Goal: Transaction & Acquisition: Purchase product/service

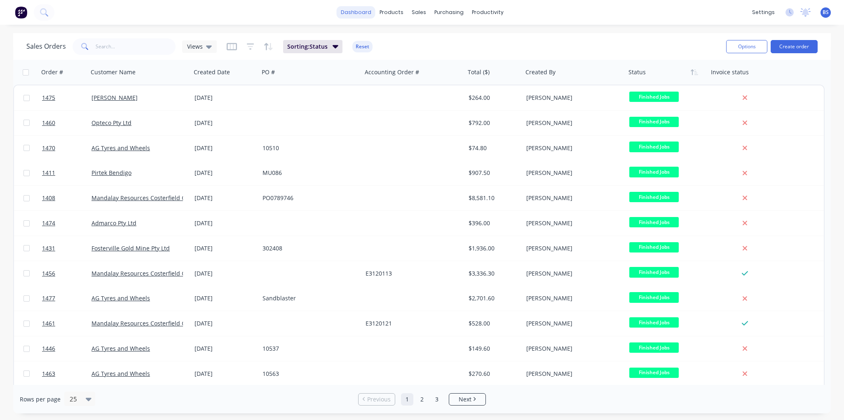
click at [366, 10] on link "dashboard" at bounding box center [356, 12] width 39 height 12
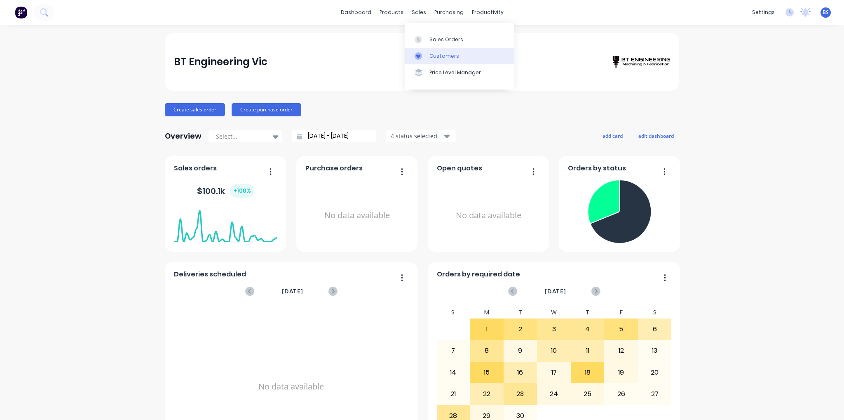
click at [437, 54] on div "Customers" at bounding box center [445, 55] width 30 height 7
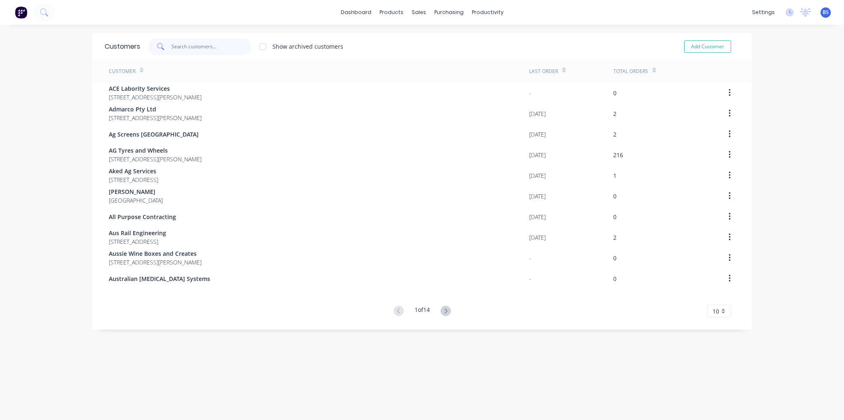
click at [198, 52] on input "text" at bounding box center [211, 46] width 80 height 16
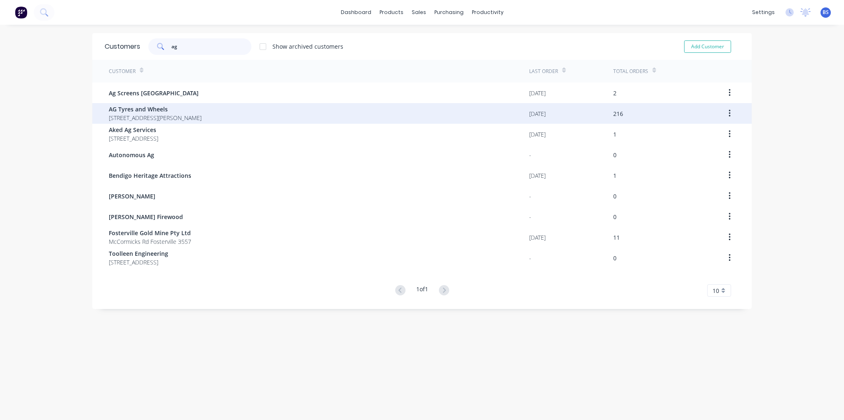
type input "ag"
click at [174, 116] on span "[STREET_ADDRESS][PERSON_NAME]" at bounding box center [155, 117] width 93 height 9
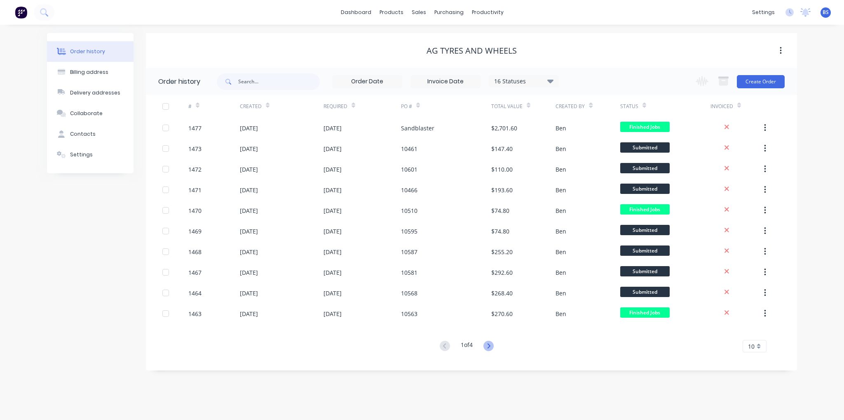
click at [489, 348] on icon at bounding box center [488, 345] width 3 height 5
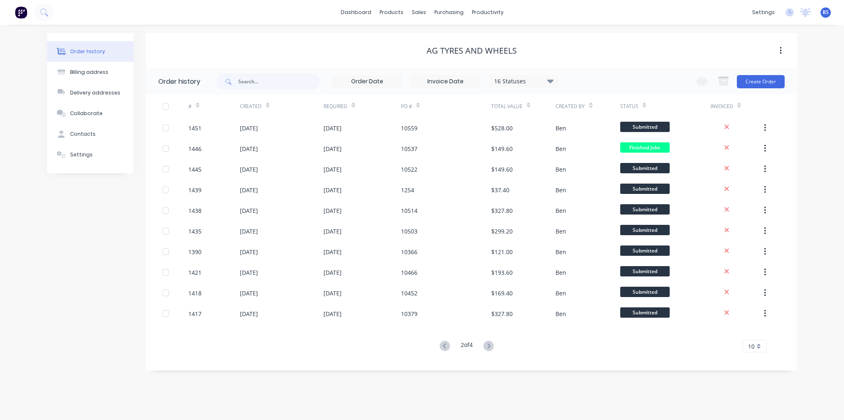
click at [489, 348] on icon at bounding box center [488, 345] width 3 height 5
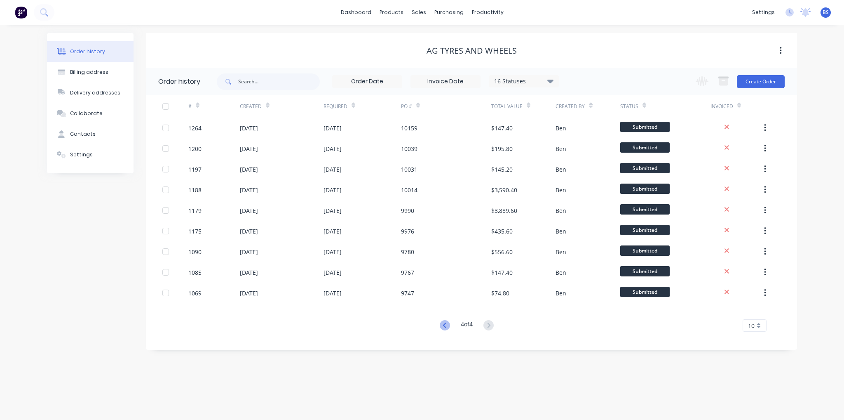
click at [446, 325] on icon at bounding box center [445, 325] width 10 height 10
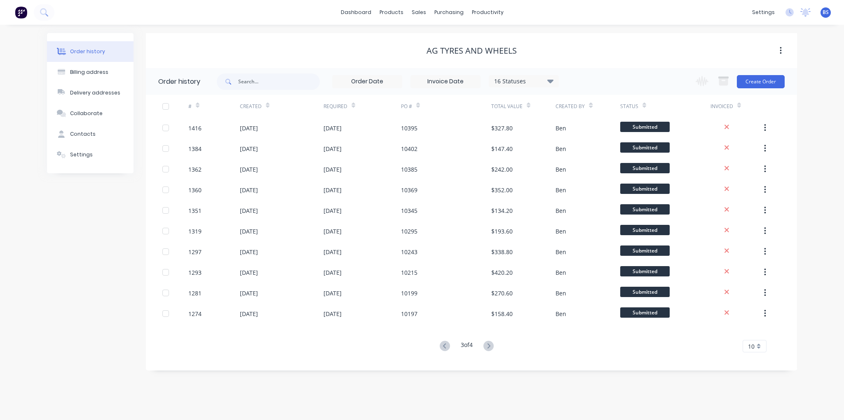
click at [446, 325] on div "# Created Required PO # Total Value Created By Status Invoiced 1416 [DATE] [DAT…" at bounding box center [466, 223] width 641 height 257
click at [441, 344] on icon at bounding box center [445, 345] width 10 height 10
click at [776, 82] on button "Create Order" at bounding box center [761, 81] width 48 height 13
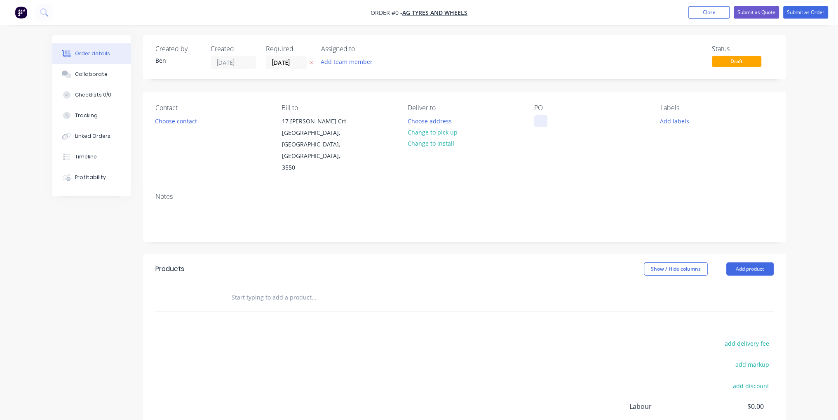
click at [547, 123] on div at bounding box center [540, 121] width 13 height 12
click at [556, 248] on div "Order details Collaborate Checklists 0/0 Tracking Linked Orders Timeline Profit…" at bounding box center [419, 278] width 750 height 486
click at [731, 262] on button "Add product" at bounding box center [749, 268] width 47 height 13
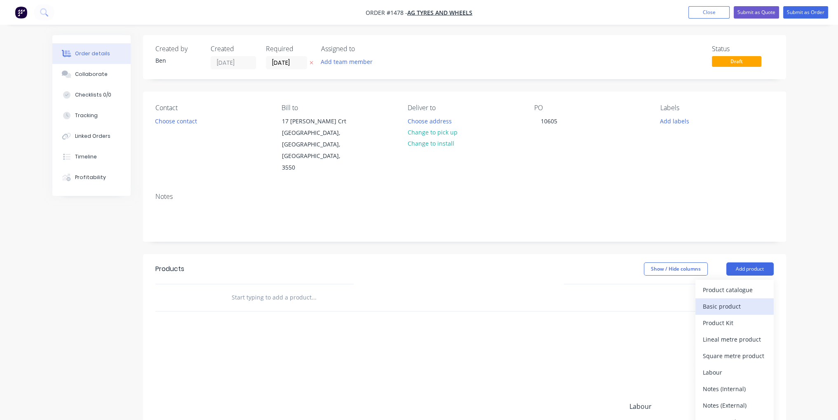
click at [732, 300] on div "Basic product" at bounding box center [734, 306] width 63 height 12
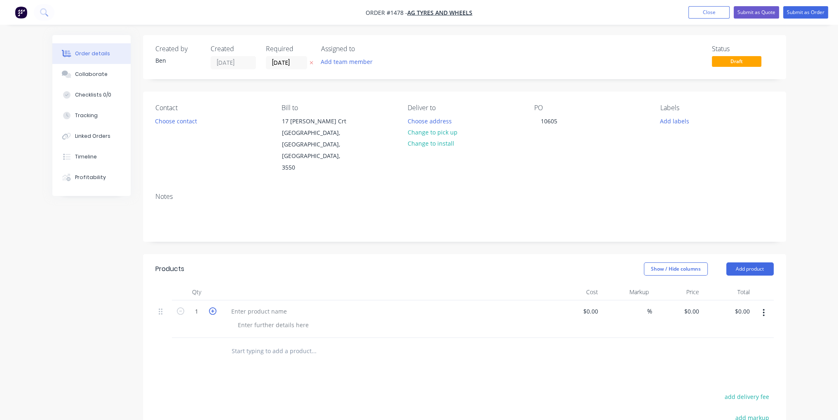
click at [214, 307] on icon "button" at bounding box center [212, 310] width 7 height 7
type input "2"
drag, startPoint x: 256, startPoint y: 289, endPoint x: 255, endPoint y: 303, distance: 13.6
click at [255, 319] on div at bounding box center [273, 325] width 84 height 12
paste div
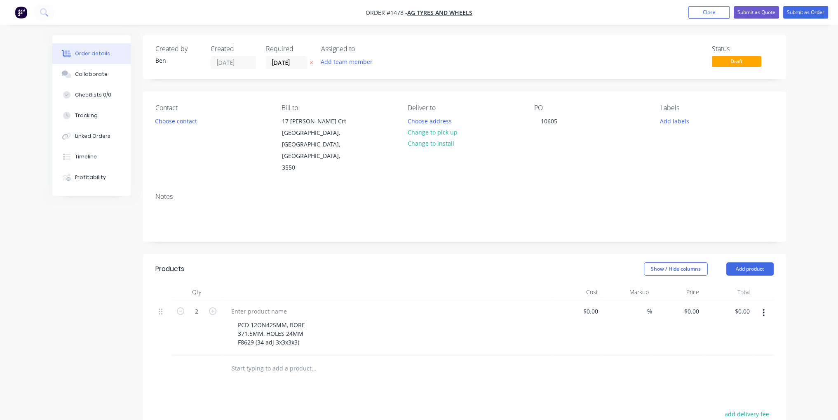
click at [355, 319] on div "PCD 12ON425MM, BORE 371.5MM, HOLES 24MM F8629 (34 adj 3x3x3x3)" at bounding box center [389, 333] width 317 height 29
drag, startPoint x: 253, startPoint y: 318, endPoint x: 230, endPoint y: 317, distance: 22.7
click at [230, 317] on div "PCD 12ON425MM, BORE 371.5MM, HOLES 24MM F8629 (34 adj 3x3x3x3)" at bounding box center [386, 327] width 330 height 55
copy div "F8629"
click at [266, 305] on div at bounding box center [259, 311] width 69 height 12
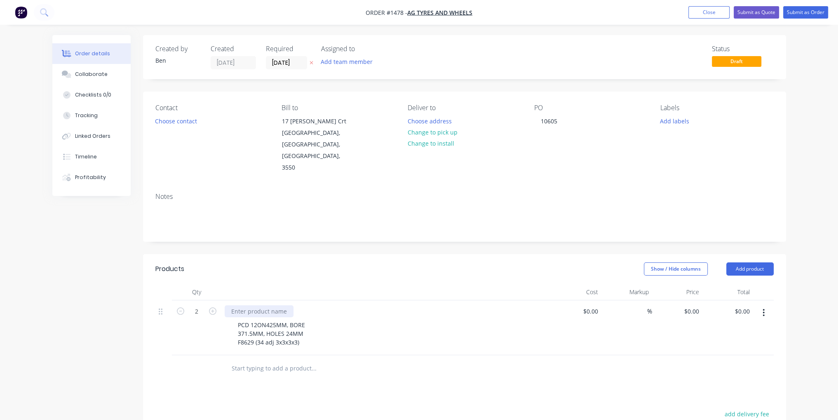
paste div
click at [600, 305] on input at bounding box center [596, 311] width 9 height 12
type input "$77.00"
type input "$154.00"
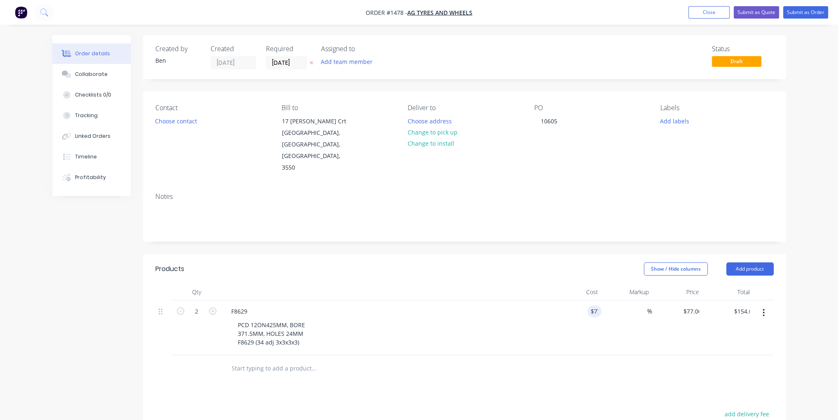
click at [583, 308] on div "$77.00 77" at bounding box center [576, 327] width 51 height 55
click at [805, 10] on button "Submit as Order" at bounding box center [805, 12] width 45 height 12
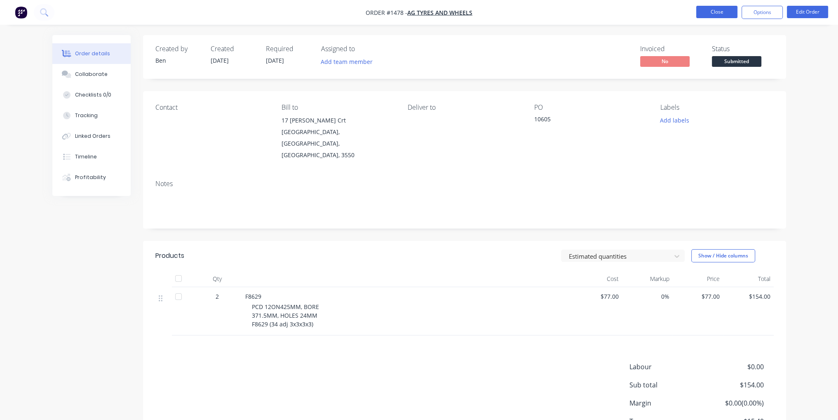
click at [726, 12] on button "Close" at bounding box center [716, 12] width 41 height 12
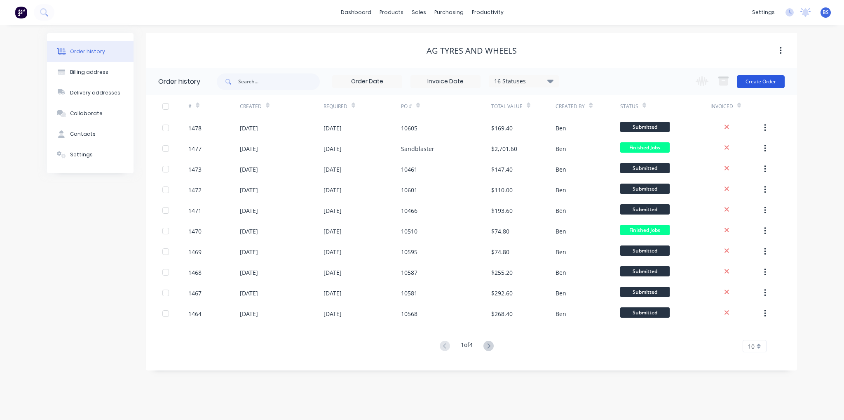
click at [775, 81] on button "Create Order" at bounding box center [761, 81] width 48 height 13
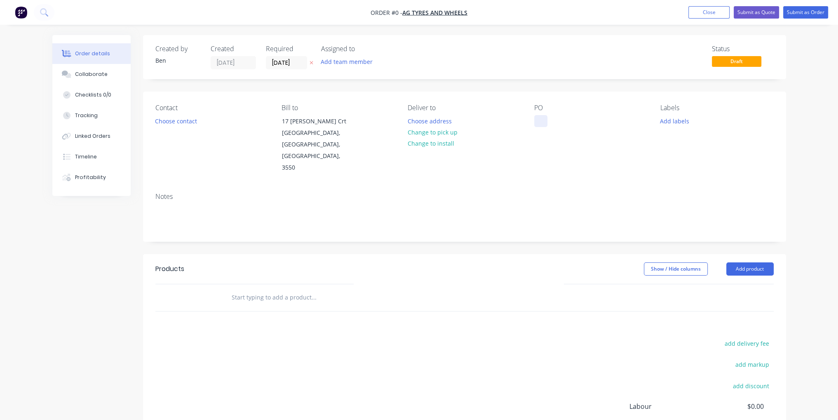
click at [539, 120] on div at bounding box center [540, 121] width 13 height 12
click at [514, 251] on div "Order details Collaborate Checklists 0/0 Tracking Linked Orders Timeline Profit…" at bounding box center [419, 278] width 750 height 486
click at [742, 262] on button "Add product" at bounding box center [749, 268] width 47 height 13
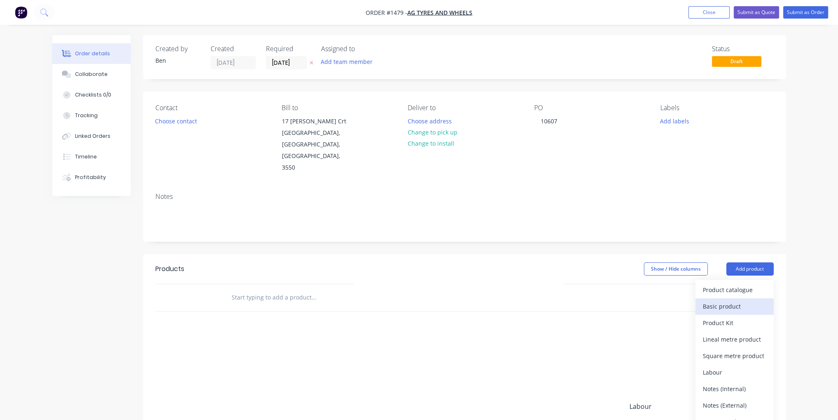
click at [736, 298] on button "Basic product" at bounding box center [734, 306] width 78 height 16
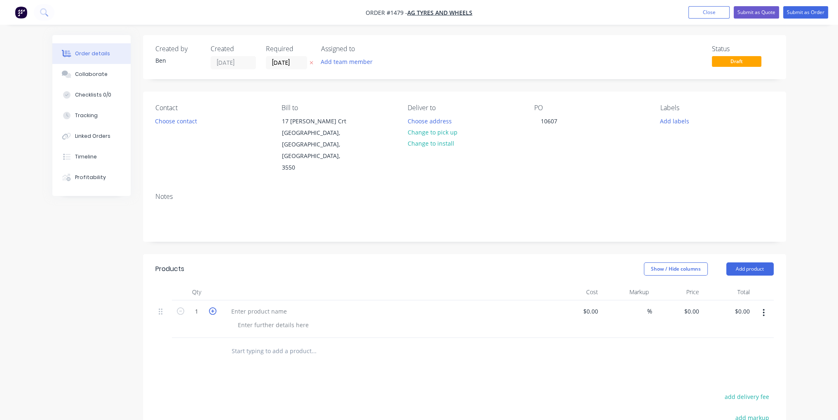
click at [209, 307] on icon "button" at bounding box center [212, 310] width 7 height 7
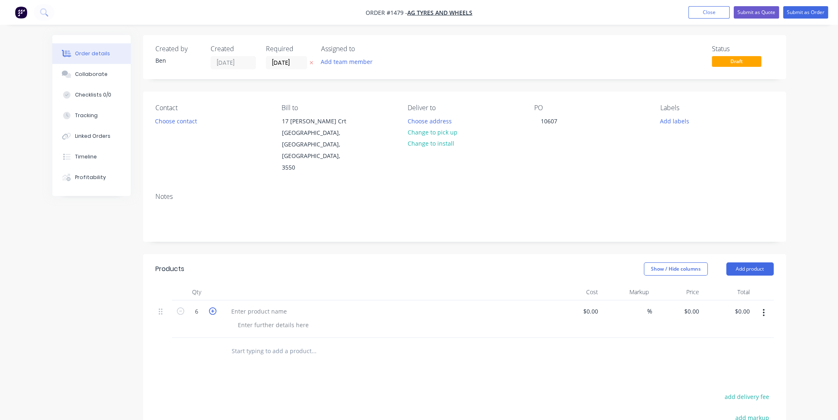
click at [209, 307] on icon "button" at bounding box center [212, 310] width 7 height 7
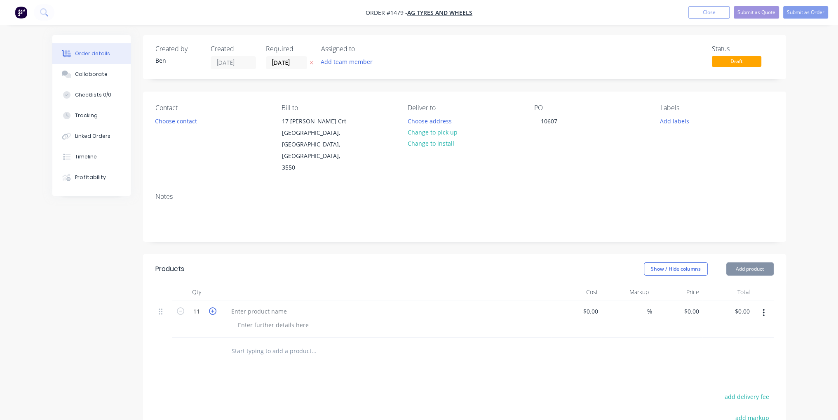
click at [209, 307] on icon "button" at bounding box center [212, 310] width 7 height 7
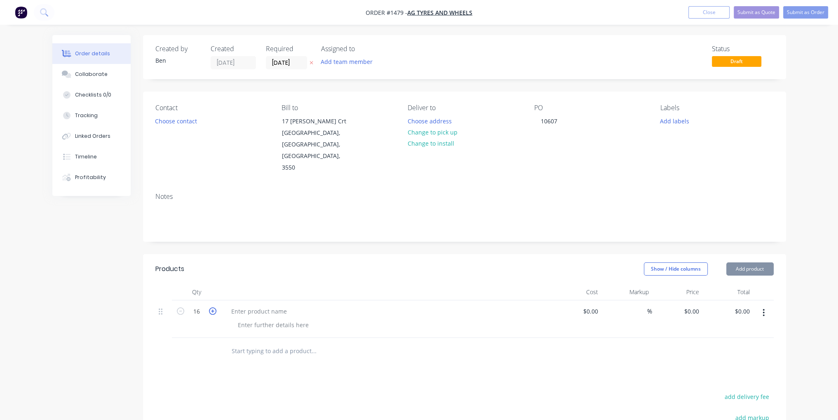
click at [209, 307] on icon "button" at bounding box center [212, 310] width 7 height 7
type input "20"
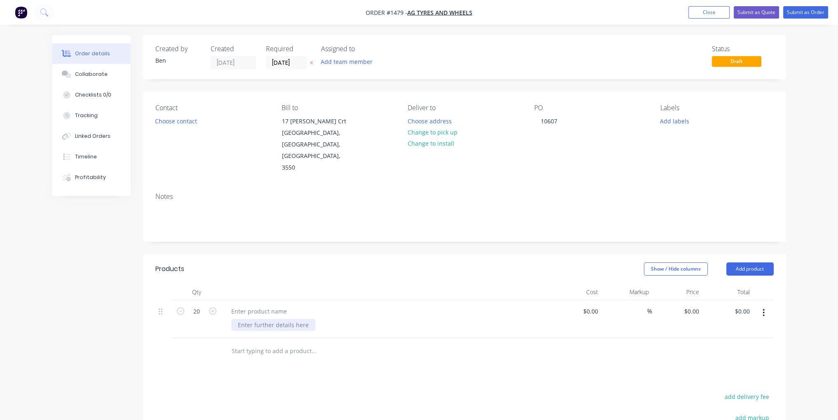
paste div
click at [277, 319] on div "Spherical CSK, 27 out to 32, 1 side only R8634 (54'' Disc) Top side" at bounding box center [277, 333] width 93 height 29
drag, startPoint x: 305, startPoint y: 320, endPoint x: 186, endPoint y: 315, distance: 119.2
click at [186, 315] on div "20 Spherical CSK, 27 out to 32, 1 side only R8634 (54'' Disc) Top side $0.00 $0…" at bounding box center [464, 327] width 618 height 55
copy div "R8634 (54'' Disc) Top side"
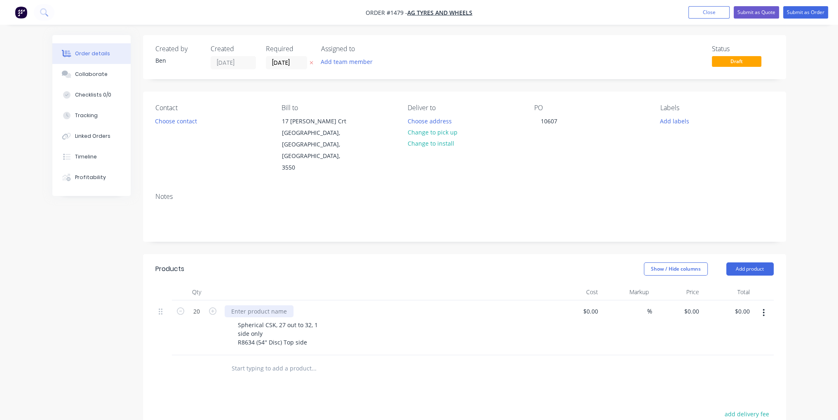
click at [262, 305] on div at bounding box center [259, 311] width 69 height 12
paste div
click at [585, 300] on div "$0.00" at bounding box center [576, 327] width 51 height 55
type input "$34.00"
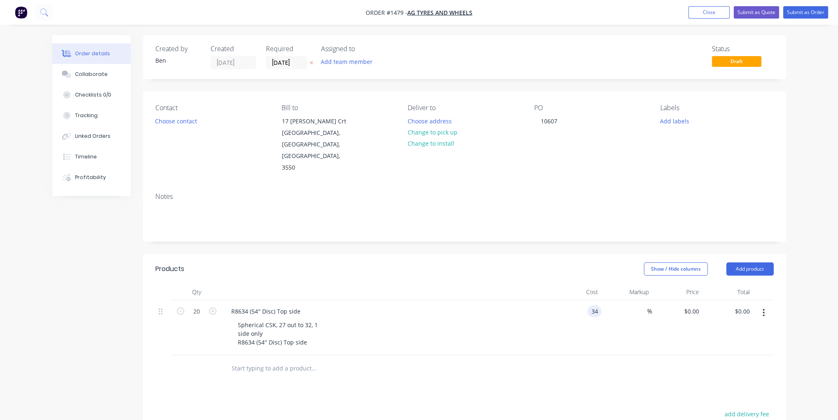
type input "$680.00"
click at [508, 355] on div at bounding box center [369, 368] width 297 height 27
click at [807, 18] on button "Submit as Order" at bounding box center [805, 12] width 45 height 12
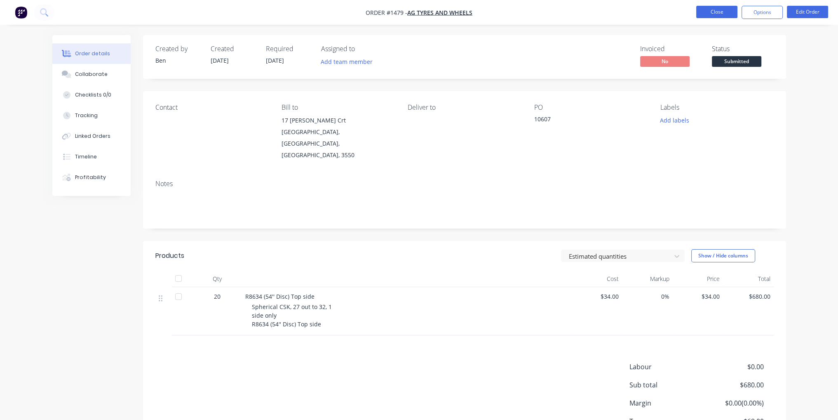
click at [727, 13] on button "Close" at bounding box center [716, 12] width 41 height 12
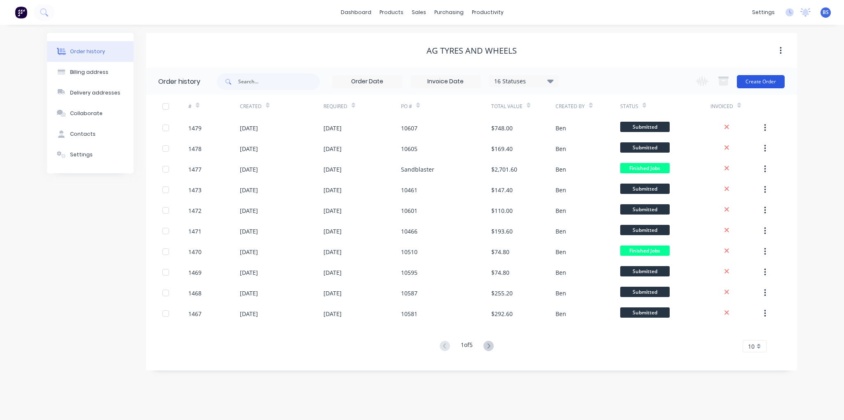
click at [775, 87] on button "Create Order" at bounding box center [761, 81] width 48 height 13
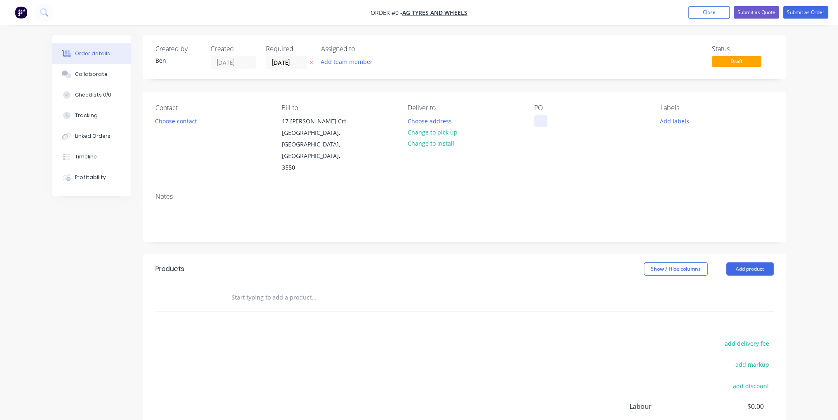
click at [542, 119] on div at bounding box center [540, 121] width 13 height 12
click at [754, 253] on div "Order details Collaborate Checklists 0/0 Tracking Linked Orders Timeline Profit…" at bounding box center [419, 278] width 750 height 486
click at [758, 262] on button "Add product" at bounding box center [749, 268] width 47 height 13
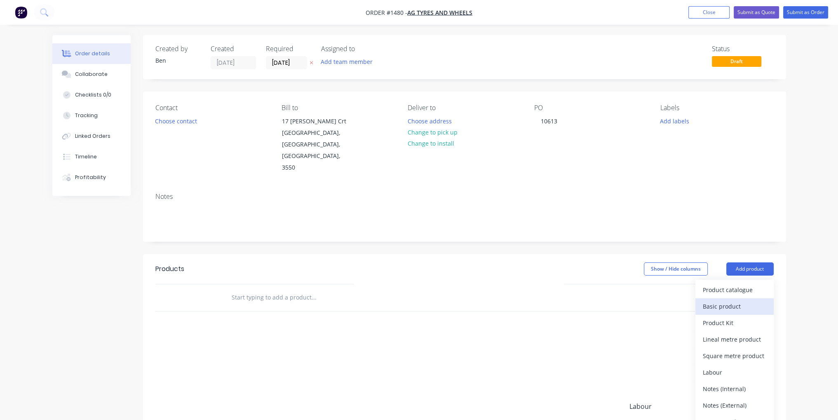
click at [749, 300] on div "Basic product" at bounding box center [734, 306] width 63 height 12
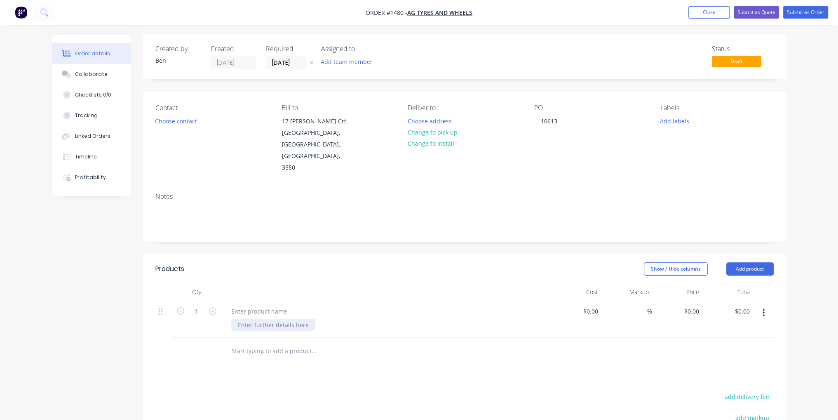
paste div
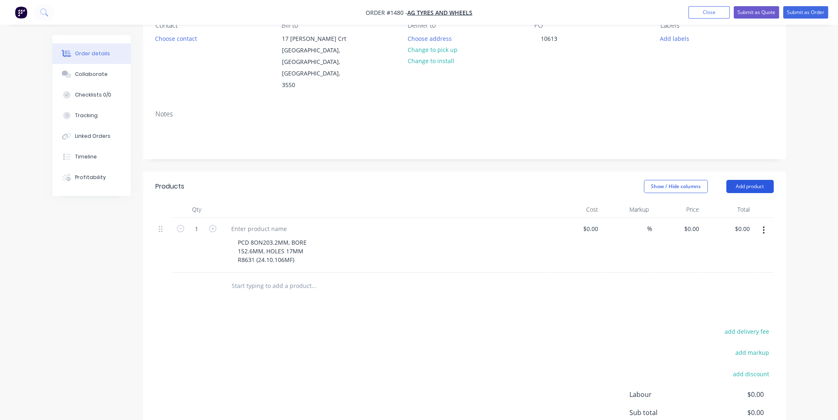
click at [755, 180] on button "Add product" at bounding box center [749, 186] width 47 height 13
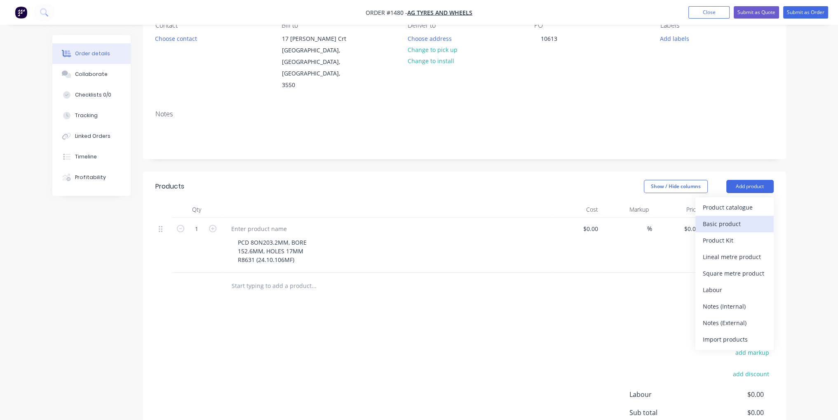
click at [737, 218] on div "Basic product" at bounding box center [734, 224] width 63 height 12
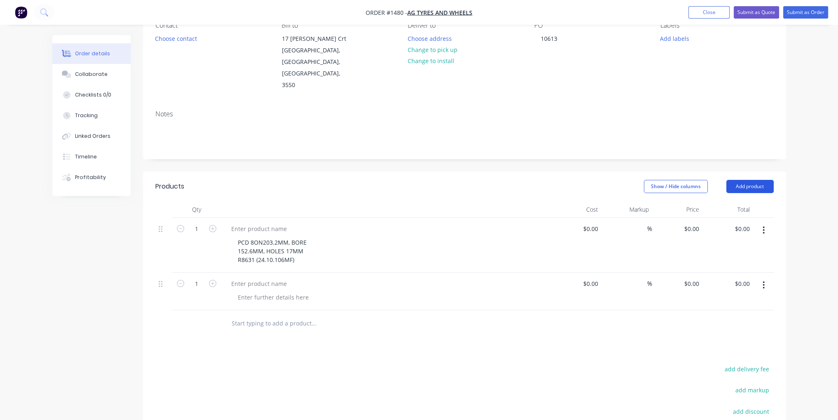
click at [754, 180] on button "Add product" at bounding box center [749, 186] width 47 height 13
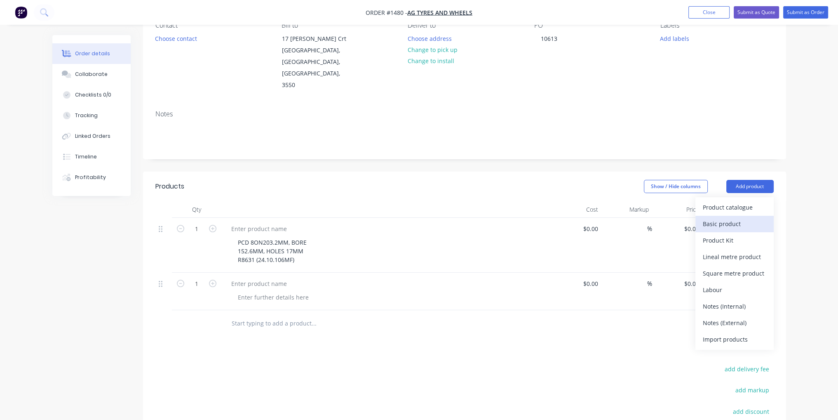
click at [745, 218] on div "Basic product" at bounding box center [734, 224] width 63 height 12
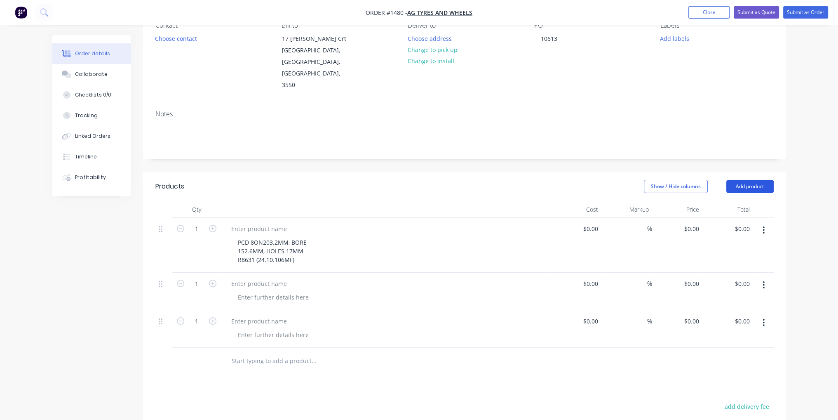
click at [751, 180] on button "Add product" at bounding box center [749, 186] width 47 height 13
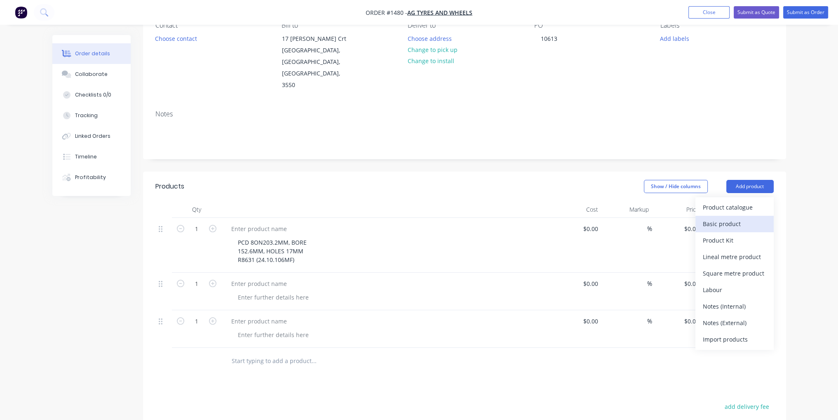
click at [748, 218] on div "Basic product" at bounding box center [734, 224] width 63 height 12
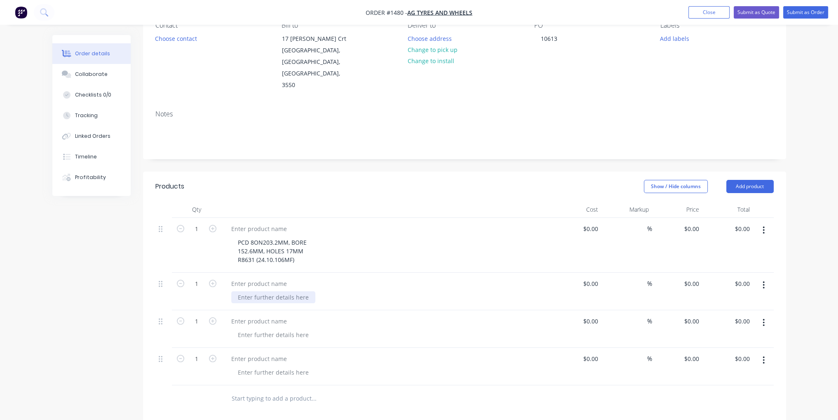
paste div
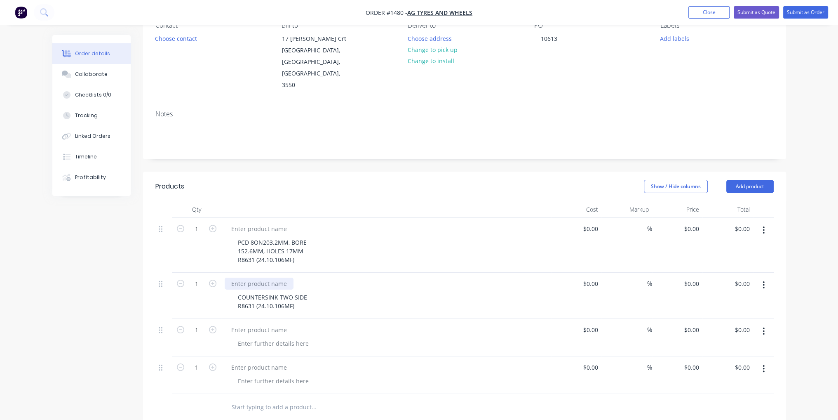
click at [264, 277] on div at bounding box center [259, 283] width 69 height 12
drag, startPoint x: 264, startPoint y: 261, endPoint x: 270, endPoint y: 322, distance: 60.5
click at [270, 337] on div at bounding box center [273, 343] width 84 height 12
paste div
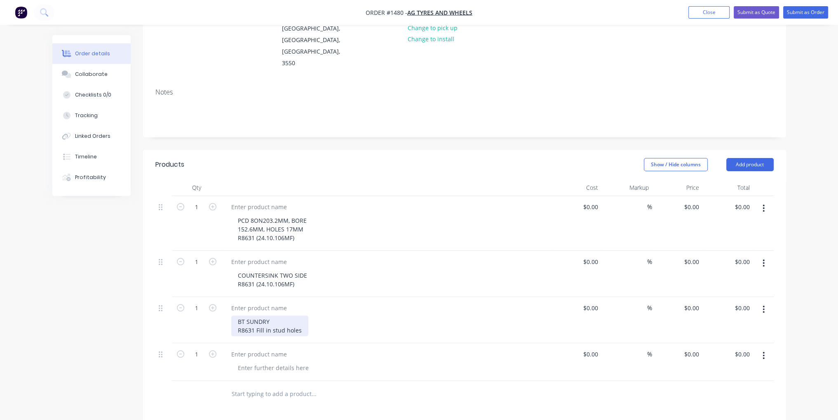
scroll to position [206, 0]
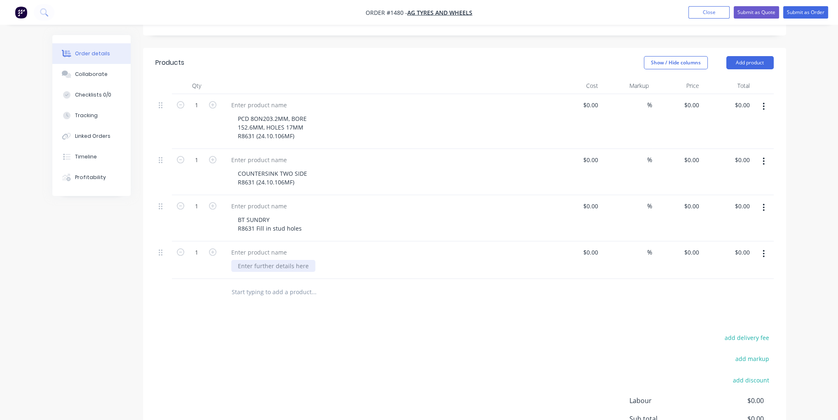
click at [252, 260] on div at bounding box center [273, 266] width 84 height 12
paste div
click at [326, 260] on div "COUNTERSINK TWO SIDE F8631 (10mm)" at bounding box center [389, 270] width 317 height 21
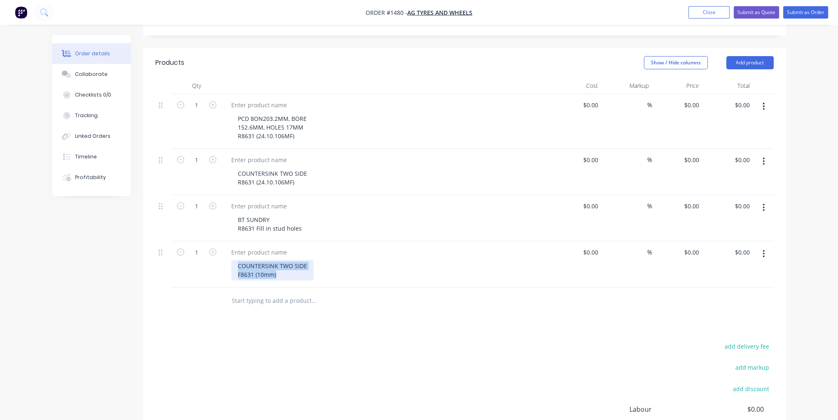
drag, startPoint x: 279, startPoint y: 254, endPoint x: 181, endPoint y: 239, distance: 98.9
click at [181, 241] on div "1 COUNTERSINK TWO SIDE F8631 (10mm) $0.00 $0.00 % $0.00 $0.00 $0.00 $0.00" at bounding box center [464, 264] width 618 height 46
drag, startPoint x: 204, startPoint y: 248, endPoint x: 218, endPoint y: 251, distance: 14.1
click at [218, 251] on div "1" at bounding box center [196, 264] width 49 height 46
click at [239, 260] on div "COUNTERSINK TWO SIDE F8631 (10mm)" at bounding box center [272, 270] width 82 height 21
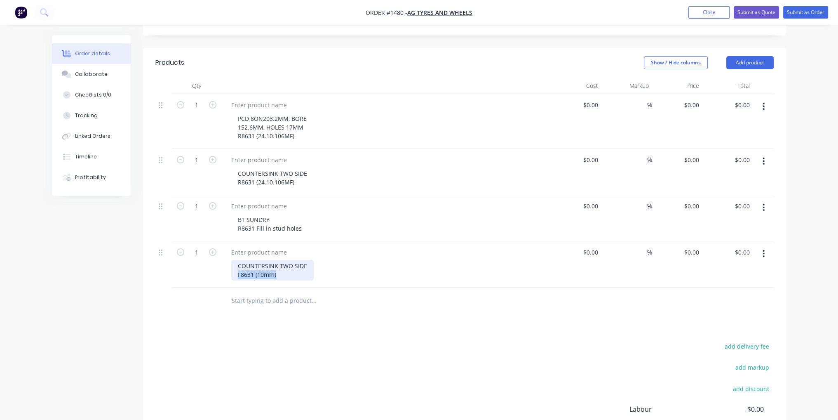
drag, startPoint x: 259, startPoint y: 257, endPoint x: 232, endPoint y: 255, distance: 26.5
click at [232, 260] on div "COUNTERSINK TWO SIDE F8631 (10mm)" at bounding box center [272, 270] width 82 height 21
copy div "F8631 (10mm)"
click at [255, 246] on div at bounding box center [259, 252] width 69 height 12
paste div
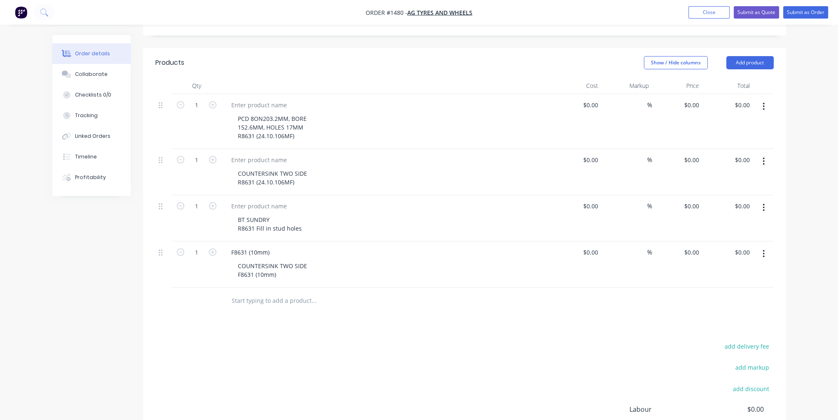
click at [358, 200] on div at bounding box center [386, 206] width 323 height 12
drag, startPoint x: 254, startPoint y: 159, endPoint x: 228, endPoint y: 159, distance: 26.4
click at [228, 159] on div "COUNTERSINK TWO SIDE R8631 (24.10.106MF)" at bounding box center [386, 172] width 330 height 46
copy div "R8631"
click at [255, 200] on div at bounding box center [259, 206] width 69 height 12
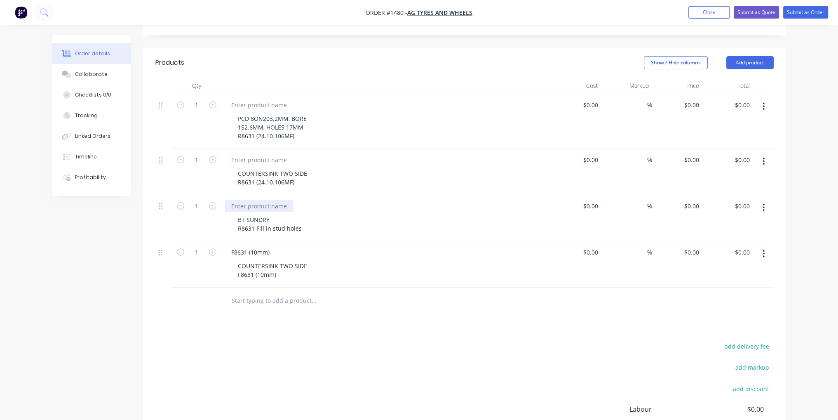
paste div
click at [261, 154] on div at bounding box center [259, 160] width 69 height 12
paste div
click at [271, 99] on div at bounding box center [259, 105] width 69 height 12
paste div
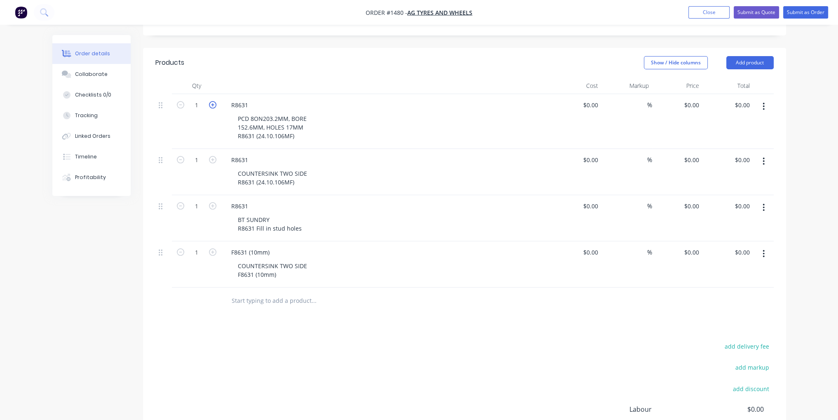
click at [211, 101] on icon "button" at bounding box center [212, 104] width 7 height 7
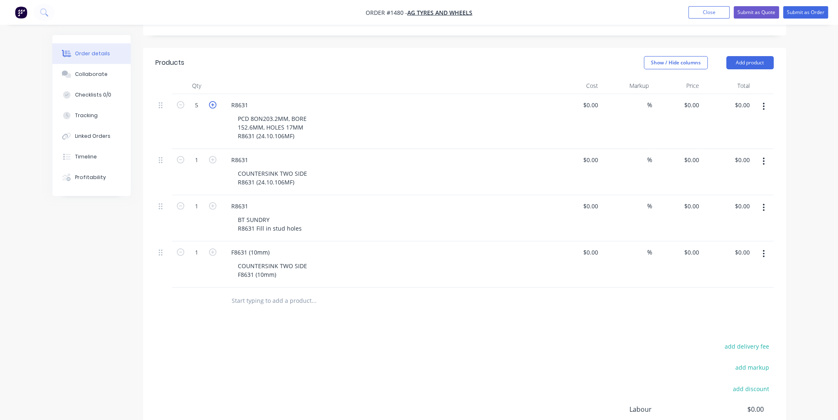
type input "6"
click at [213, 156] on icon "button" at bounding box center [212, 159] width 7 height 7
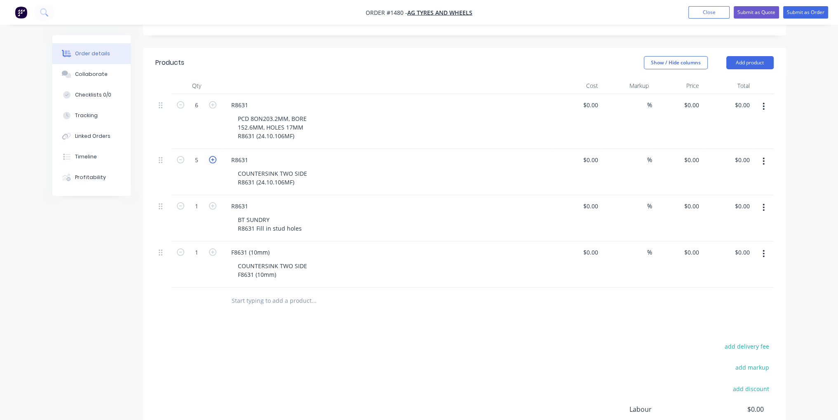
click at [213, 156] on icon "button" at bounding box center [212, 159] width 7 height 7
type input "6"
click at [215, 202] on icon "button" at bounding box center [212, 205] width 7 height 7
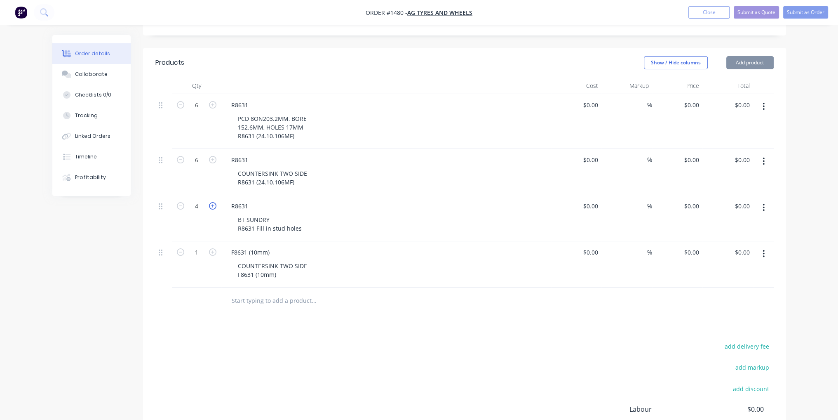
click at [215, 202] on icon "button" at bounding box center [212, 205] width 7 height 7
type input "6"
click at [211, 248] on icon "button" at bounding box center [212, 251] width 7 height 7
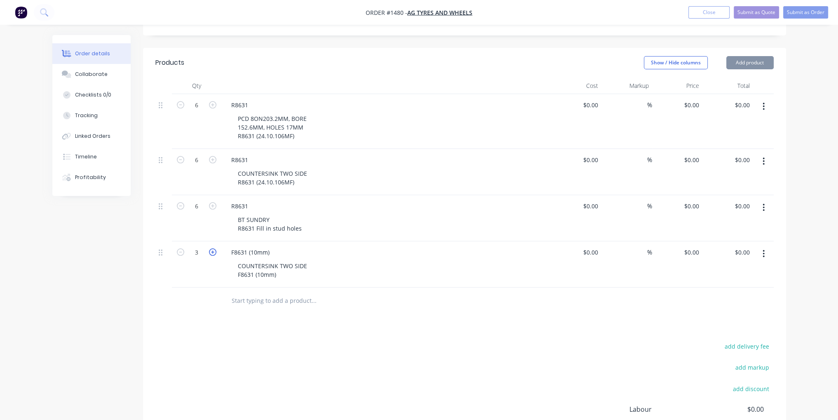
click at [211, 248] on icon "button" at bounding box center [212, 251] width 7 height 7
type input "6"
click at [593, 99] on input at bounding box center [591, 105] width 19 height 12
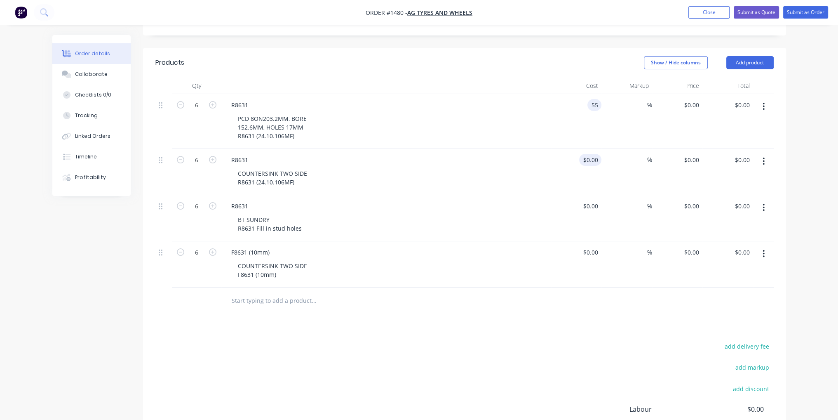
type input "$55.00"
type input "$330.00"
click at [598, 154] on input at bounding box center [591, 160] width 19 height 12
type input "$68.00"
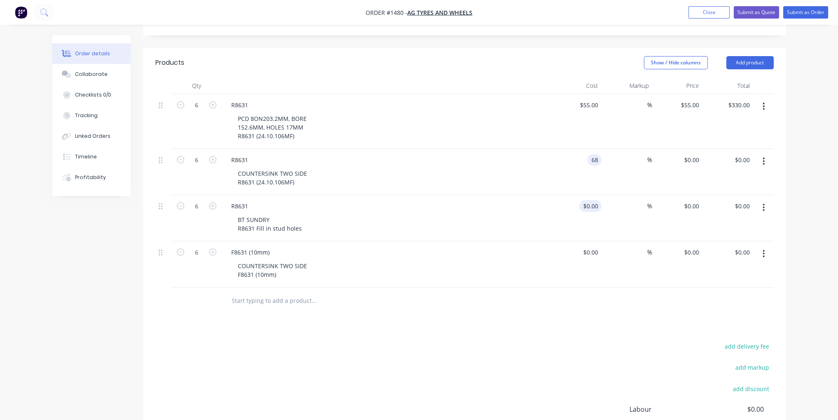
type input "$68.00"
type input "$408.00"
click at [598, 200] on input at bounding box center [591, 206] width 19 height 12
type input "$45.00"
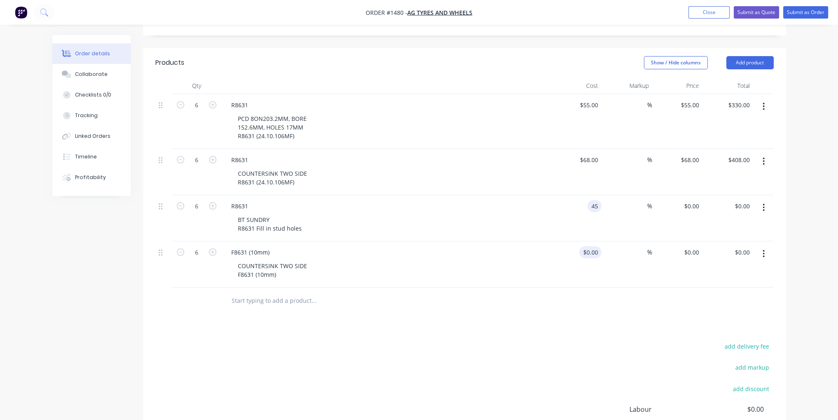
type input "$270.00"
click at [596, 246] on input at bounding box center [591, 252] width 19 height 12
type input "$68.00"
type input "$408.00"
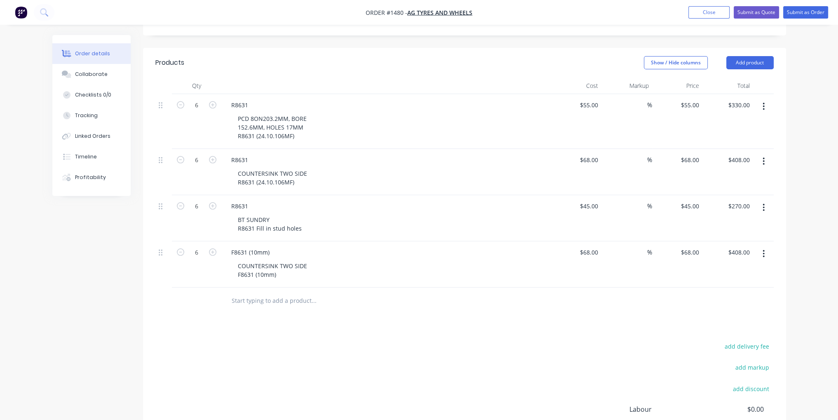
click at [539, 291] on div "Products Show / Hide columns Add product Qty Cost Markup Price Total 6 R8631 PC…" at bounding box center [464, 280] width 643 height 464
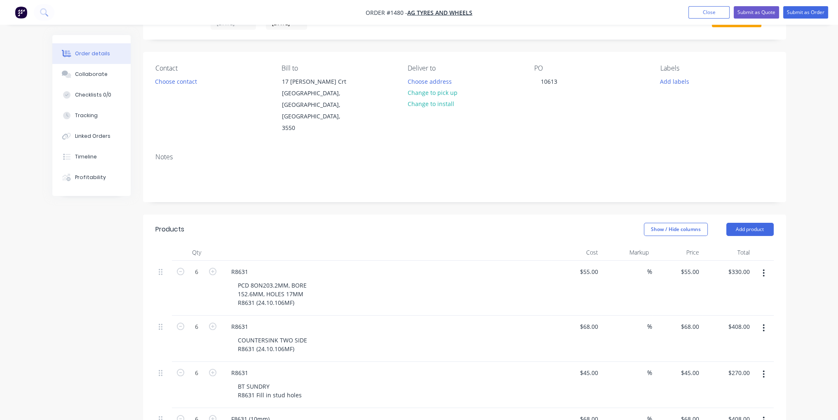
scroll to position [0, 0]
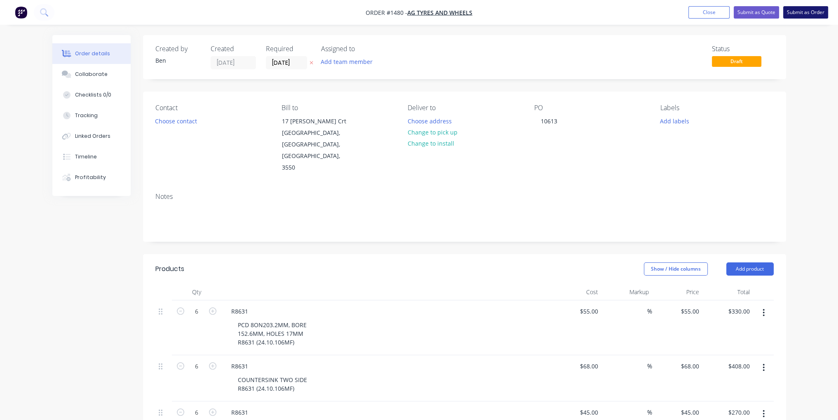
click at [810, 7] on button "Submit as Order" at bounding box center [805, 12] width 45 height 12
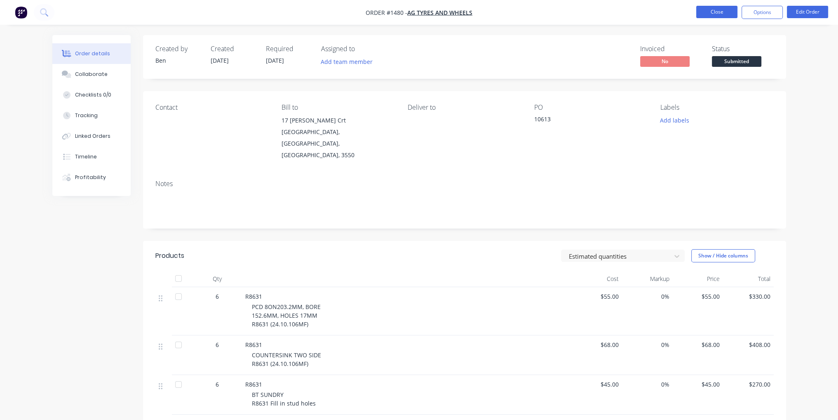
click at [726, 11] on button "Close" at bounding box center [716, 12] width 41 height 12
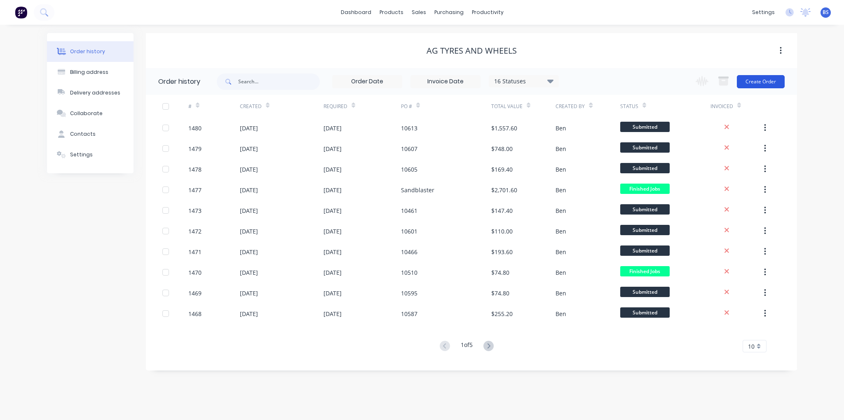
click at [764, 85] on button "Create Order" at bounding box center [761, 81] width 48 height 13
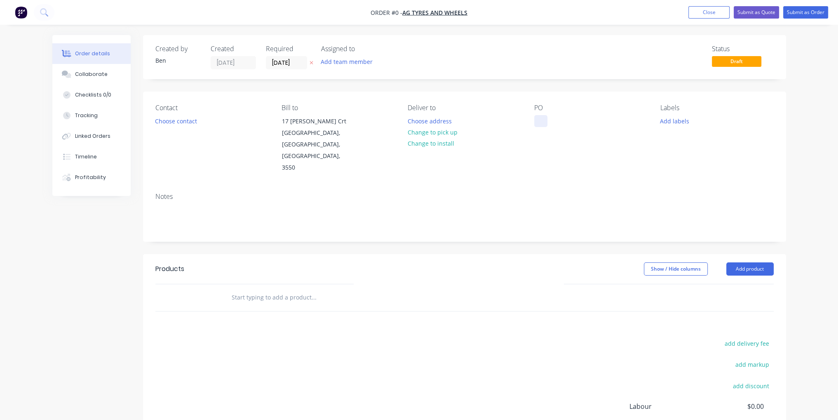
click at [543, 121] on div at bounding box center [540, 121] width 13 height 12
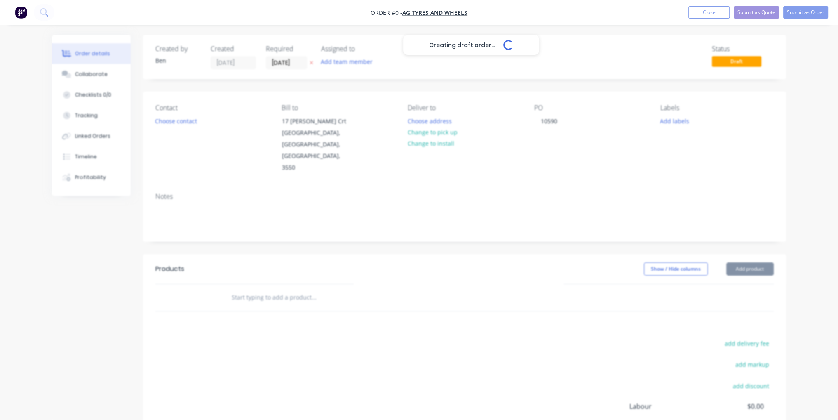
click at [539, 214] on div "Creating draft order... Loading... Order details Collaborate Checklists 0/0 Tra…" at bounding box center [419, 278] width 750 height 486
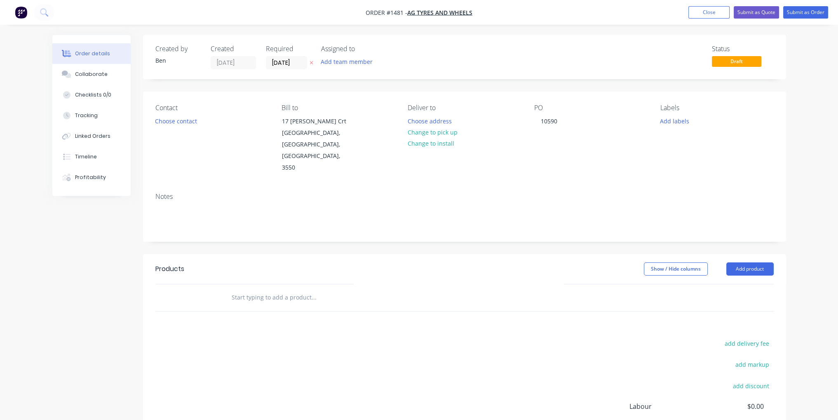
click at [749, 254] on header "Products Show / Hide columns Add product" at bounding box center [464, 269] width 643 height 30
click at [752, 262] on button "Add product" at bounding box center [749, 268] width 47 height 13
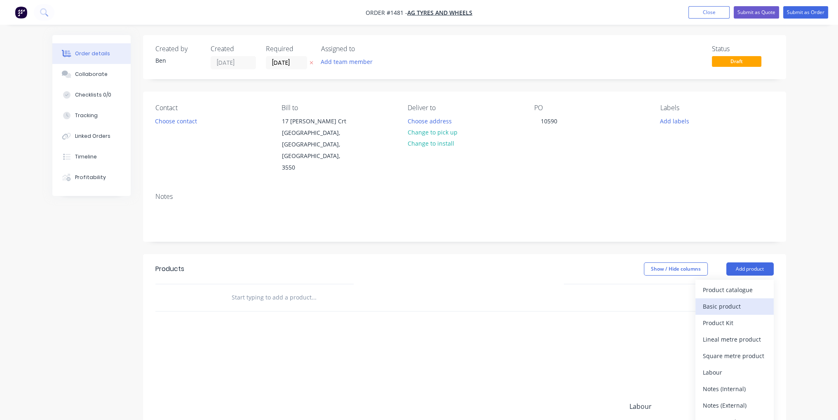
click at [730, 300] on div "Basic product" at bounding box center [734, 306] width 63 height 12
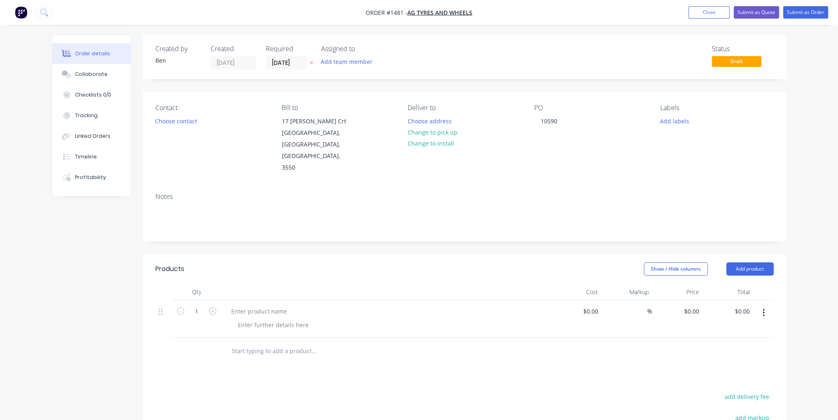
click at [763, 254] on header "Products Show / Hide columns Add product" at bounding box center [464, 269] width 643 height 30
click at [763, 262] on button "Add product" at bounding box center [749, 268] width 47 height 13
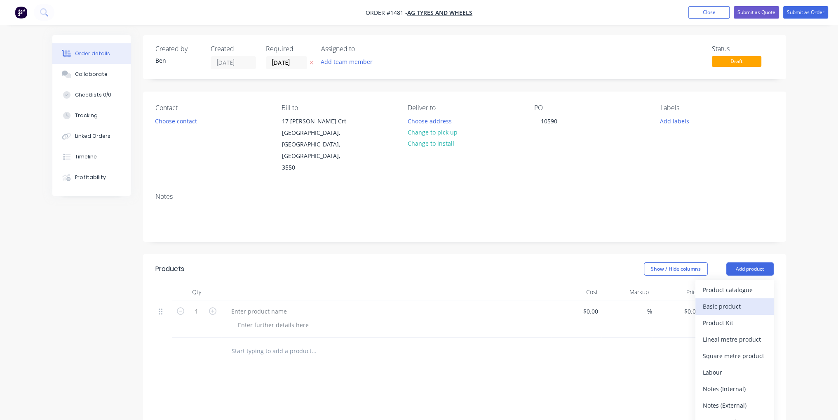
click at [740, 298] on button "Basic product" at bounding box center [734, 306] width 78 height 16
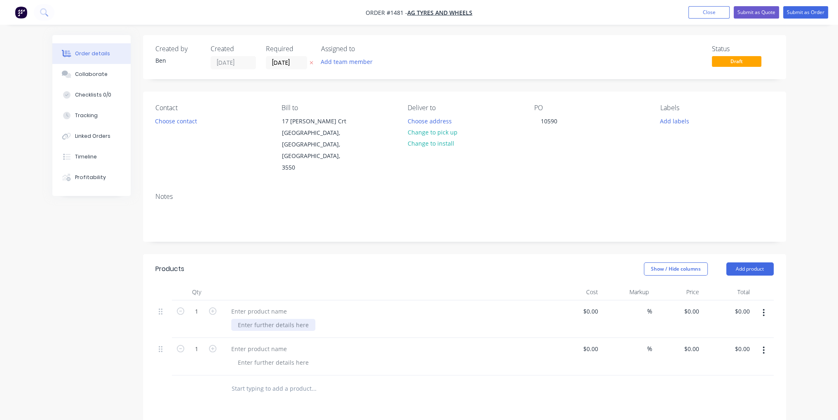
paste div
click at [392, 360] on div at bounding box center [386, 366] width 323 height 12
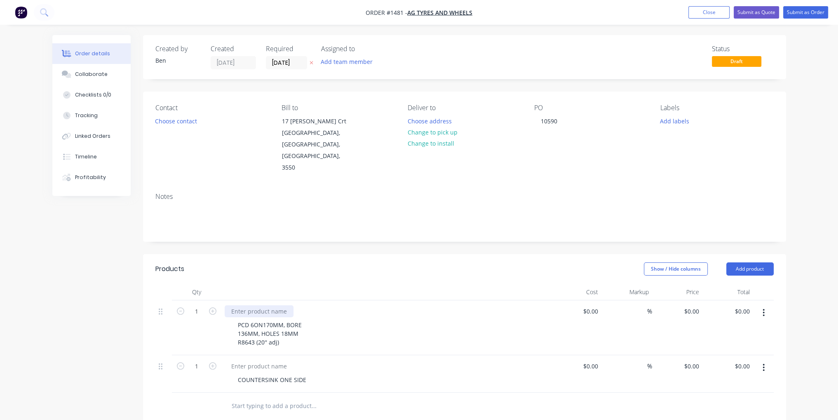
click at [258, 305] on div at bounding box center [259, 311] width 69 height 12
paste div
click at [265, 360] on div at bounding box center [259, 366] width 69 height 12
click at [596, 305] on input at bounding box center [596, 311] width 9 height 12
type input "$55.00"
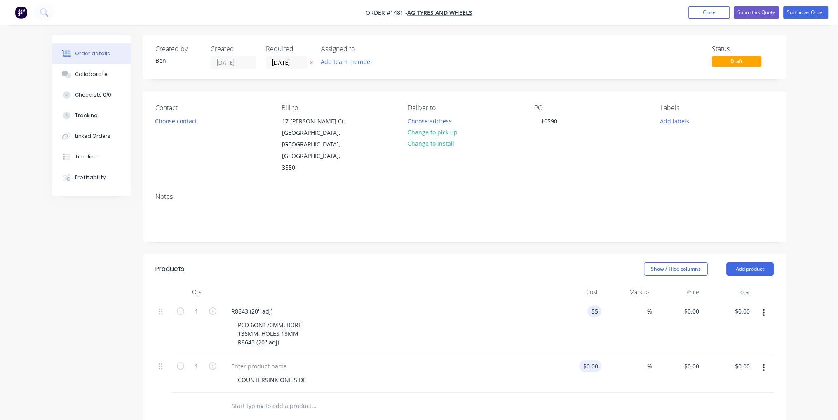
type input "$55.00"
click at [589, 360] on div "$0.00" at bounding box center [590, 366] width 22 height 12
type input "$34.00"
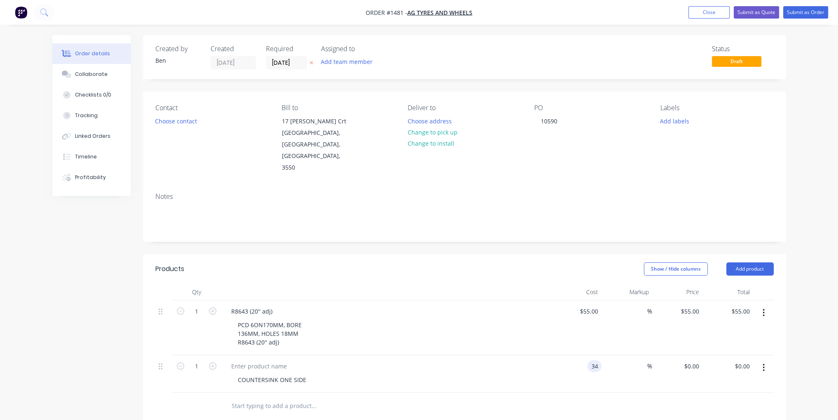
type input "$34.00"
click at [551, 392] on div at bounding box center [464, 405] width 618 height 27
click at [212, 307] on icon "button" at bounding box center [212, 310] width 7 height 7
type input "2"
type input "$110.00"
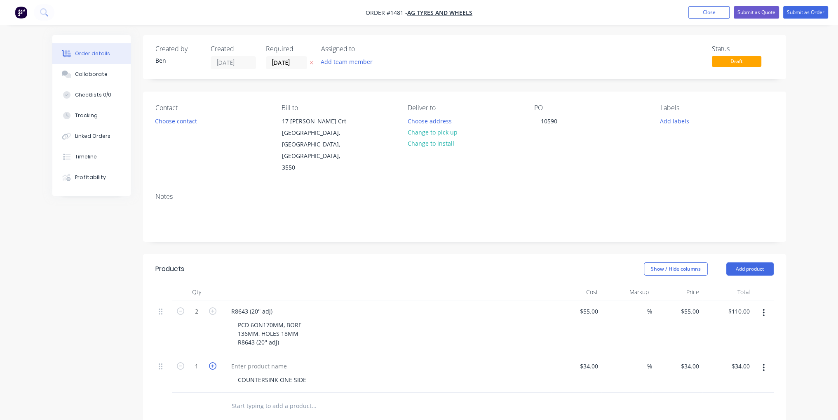
click at [214, 362] on icon "button" at bounding box center [212, 365] width 7 height 7
type input "2"
type input "$68.00"
click at [791, 12] on button "Submit as Order" at bounding box center [805, 12] width 45 height 12
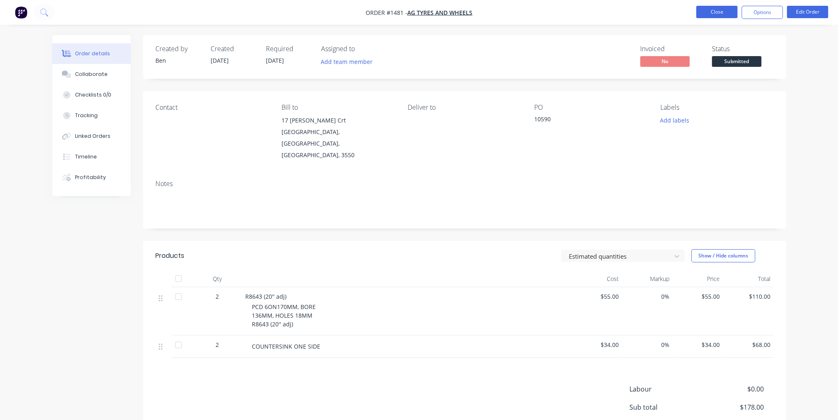
click at [719, 17] on button "Close" at bounding box center [716, 12] width 41 height 12
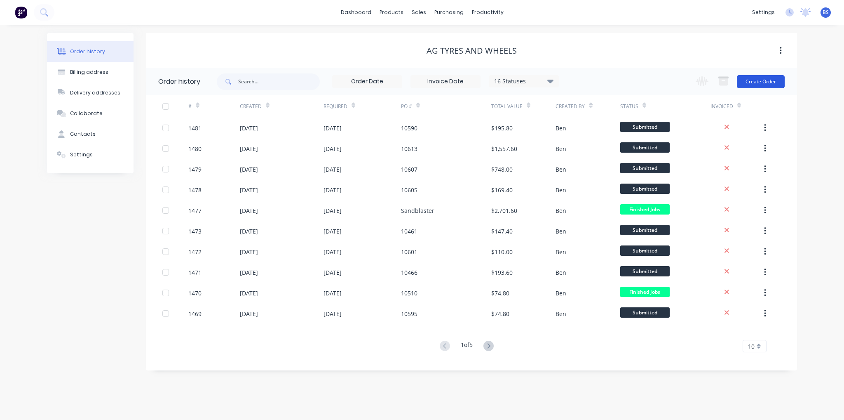
click at [772, 77] on button "Create Order" at bounding box center [761, 81] width 48 height 13
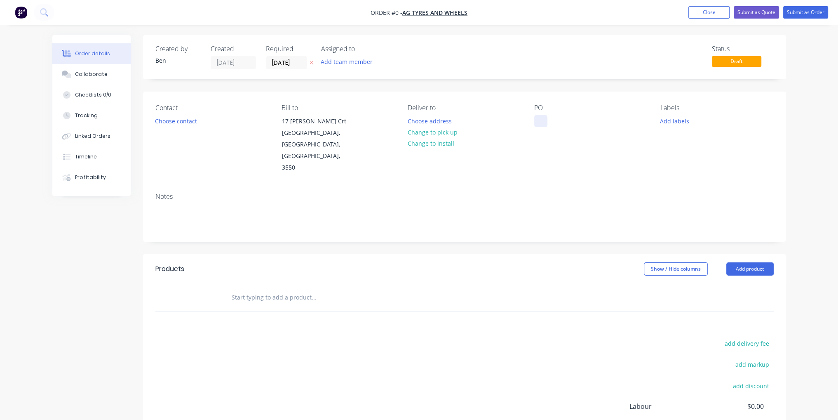
click at [542, 118] on div at bounding box center [540, 121] width 13 height 12
click at [513, 244] on div "Order details Collaborate Checklists 0/0 Tracking Linked Orders Timeline Profit…" at bounding box center [419, 278] width 750 height 486
click at [758, 262] on button "Add product" at bounding box center [749, 268] width 47 height 13
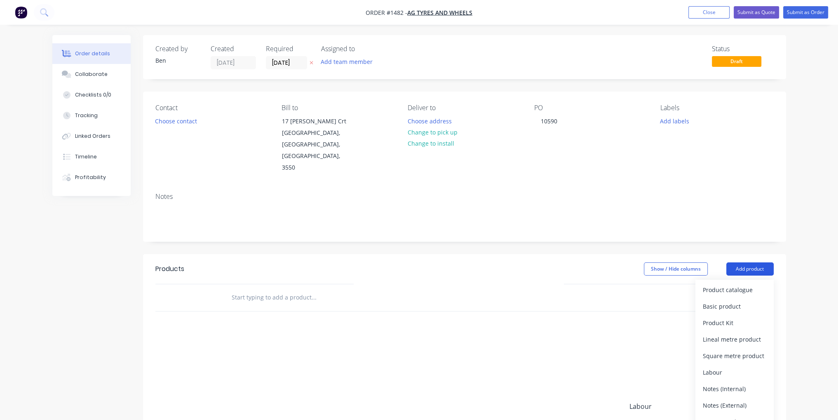
click at [749, 298] on button "Basic product" at bounding box center [734, 306] width 78 height 16
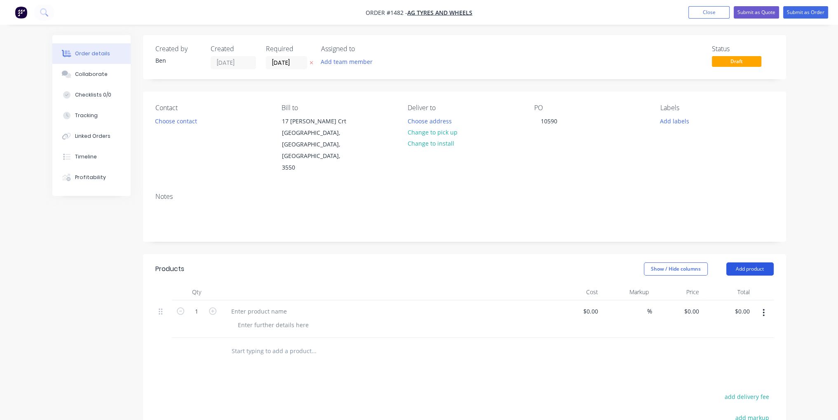
click at [762, 262] on button "Add product" at bounding box center [749, 268] width 47 height 13
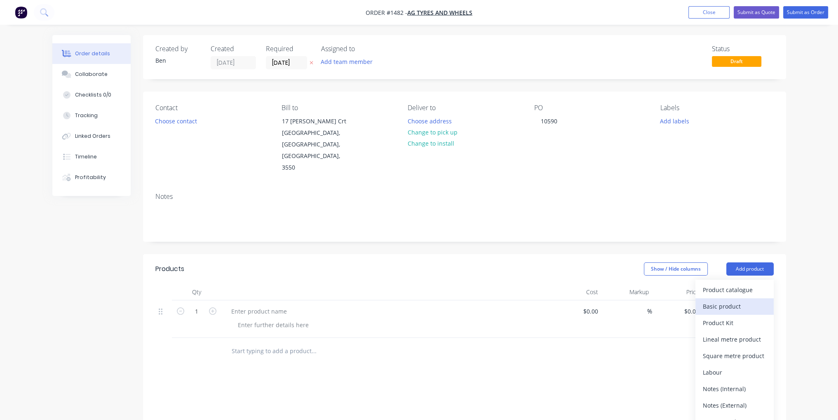
click at [749, 300] on div "Basic product" at bounding box center [734, 306] width 63 height 12
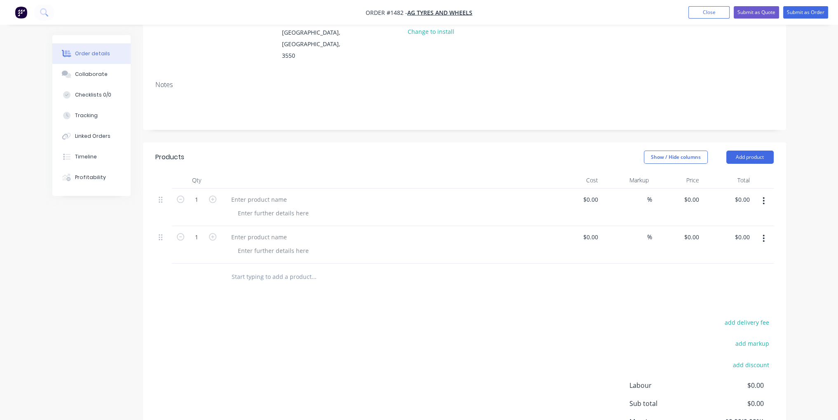
scroll to position [169, 0]
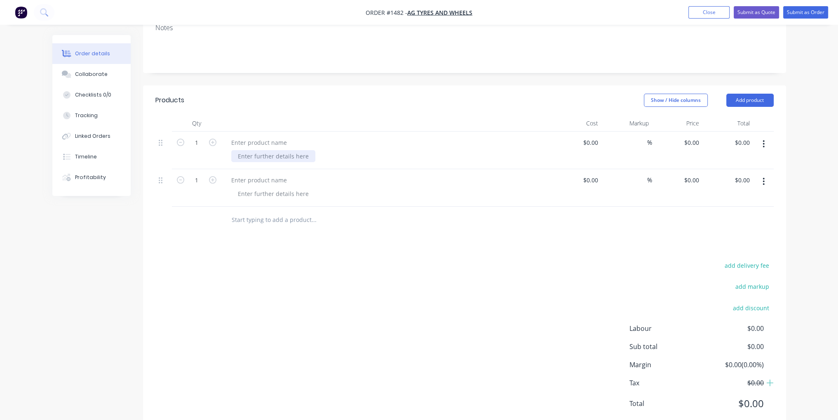
click at [251, 150] on div at bounding box center [273, 156] width 84 height 12
paste div
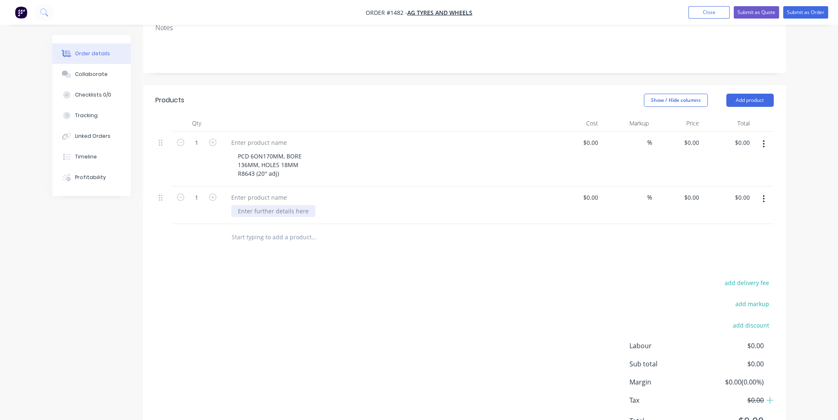
click at [247, 205] on div at bounding box center [273, 211] width 84 height 12
paste div
click at [389, 294] on div "add delivery fee add markup add discount Labour $0.00 Sub total $0.00 Margin $0…" at bounding box center [464, 373] width 618 height 159
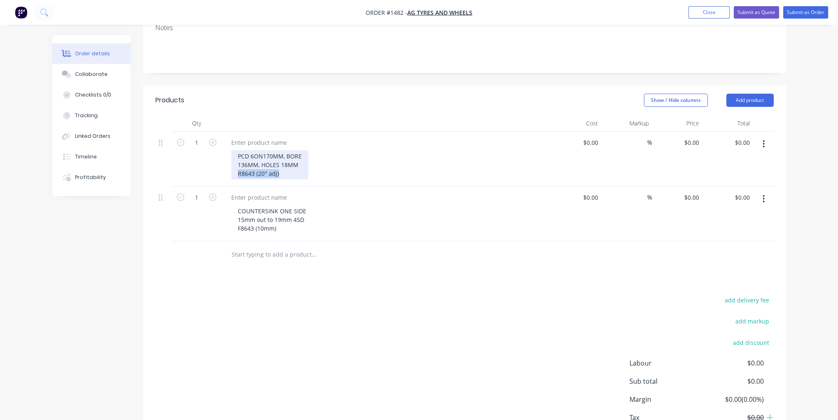
drag, startPoint x: 279, startPoint y: 149, endPoint x: 222, endPoint y: 149, distance: 57.3
click at [222, 149] on div "PCD 6ON170MM, BORE 136MM, HOLES 18MM R8643 (20'' adj)" at bounding box center [386, 158] width 330 height 55
copy div "R8643 (20'' adj)"
click at [263, 136] on div at bounding box center [259, 142] width 69 height 12
paste div
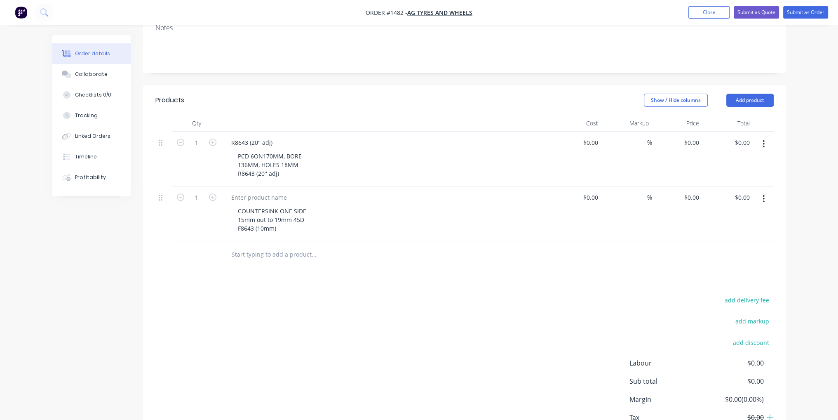
click at [320, 246] on input "text" at bounding box center [313, 254] width 165 height 16
drag, startPoint x: 279, startPoint y: 207, endPoint x: 240, endPoint y: 205, distance: 38.4
click at [240, 205] on div "COUNTERSINK ONE SIDE 15mm out to 19mm 45D F8643 (10mm)" at bounding box center [272, 219] width 82 height 29
click at [254, 205] on div "COUNTERSINK ONE SIDE 15mm out to 19mm 45D F8643 (10mm)" at bounding box center [272, 219] width 82 height 29
drag, startPoint x: 281, startPoint y: 204, endPoint x: 235, endPoint y: 207, distance: 45.4
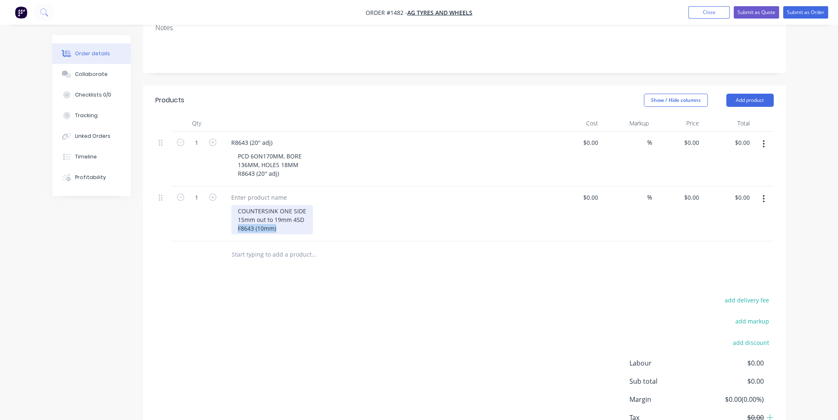
click at [235, 207] on div "COUNTERSINK ONE SIDE 15mm out to 19mm 45D F8643 (10mm)" at bounding box center [272, 219] width 82 height 29
copy div "F8643 (10mm)"
click at [264, 191] on div at bounding box center [259, 197] width 69 height 12
paste div
click at [596, 136] on input at bounding box center [591, 142] width 19 height 12
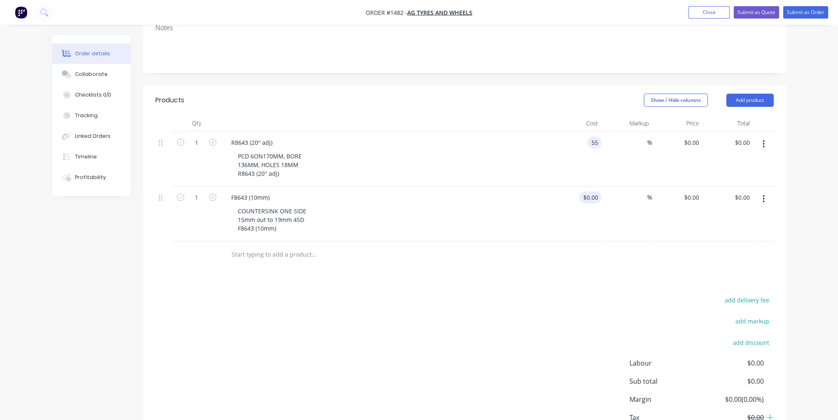
type input "$55.00"
click at [596, 191] on input at bounding box center [596, 197] width 9 height 12
type input "$34.00"
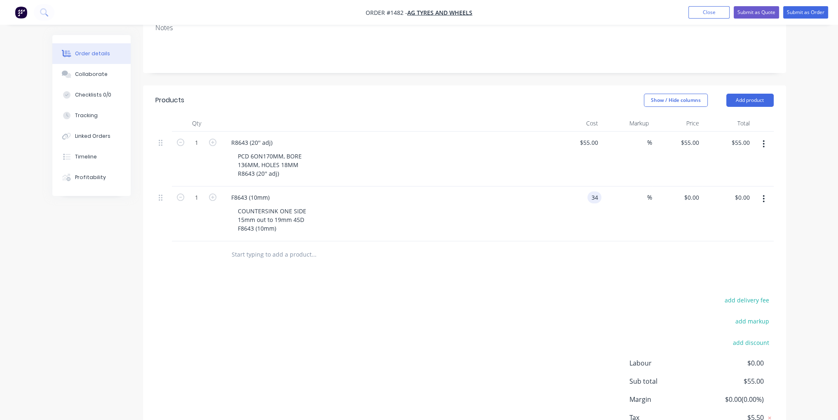
type input "$34.00"
drag, startPoint x: 416, startPoint y: 289, endPoint x: 110, endPoint y: 0, distance: 420.2
click at [415, 294] on div "add delivery fee add markup add discount Labour $0.00 Sub total $89.00 Margin $…" at bounding box center [464, 373] width 618 height 159
click at [214, 139] on icon "button" at bounding box center [212, 142] width 7 height 7
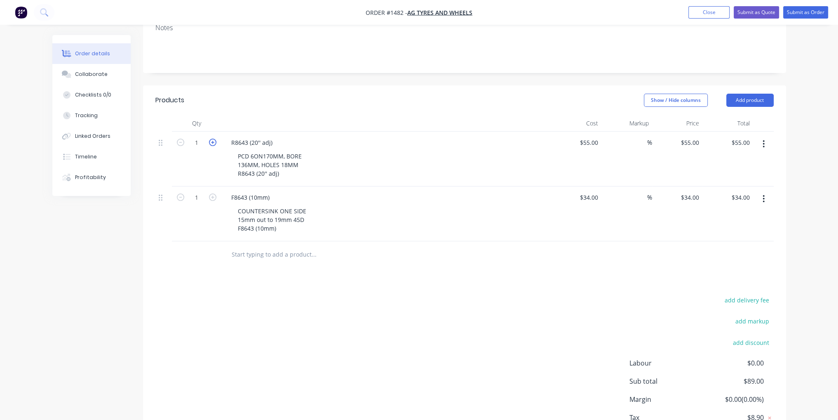
type input "2"
type input "$110.00"
click at [211, 193] on icon "button" at bounding box center [212, 196] width 7 height 7
type input "2"
type input "$68.00"
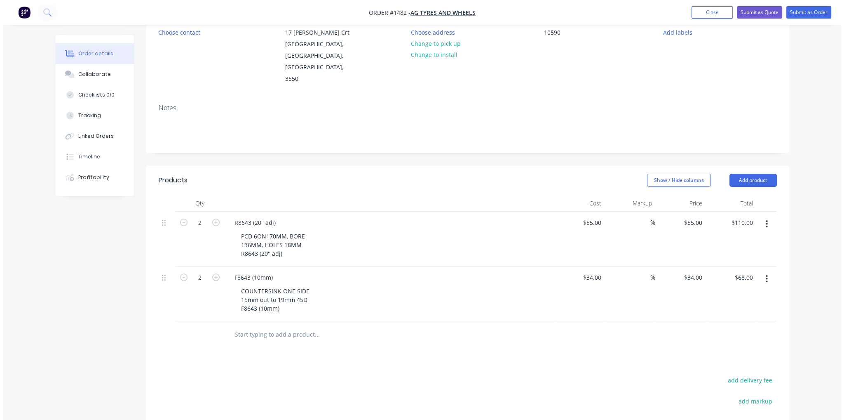
scroll to position [0, 0]
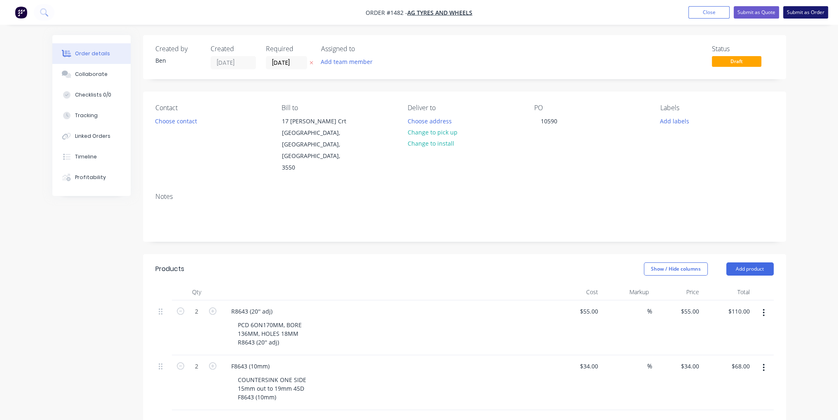
click at [813, 14] on button "Submit as Order" at bounding box center [805, 12] width 45 height 12
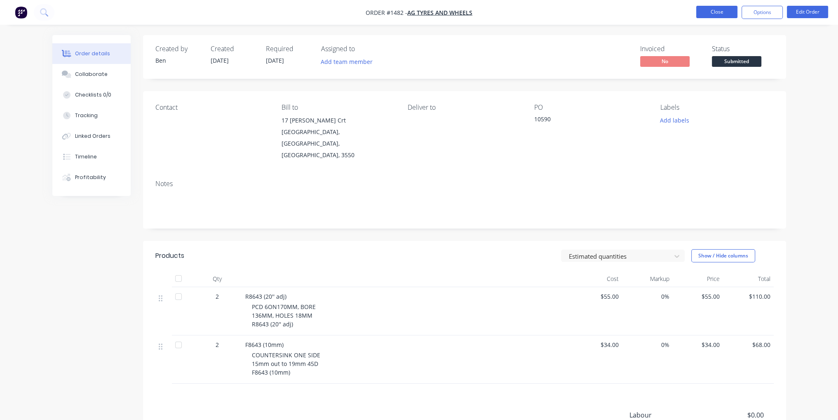
click at [721, 17] on button "Close" at bounding box center [716, 12] width 41 height 12
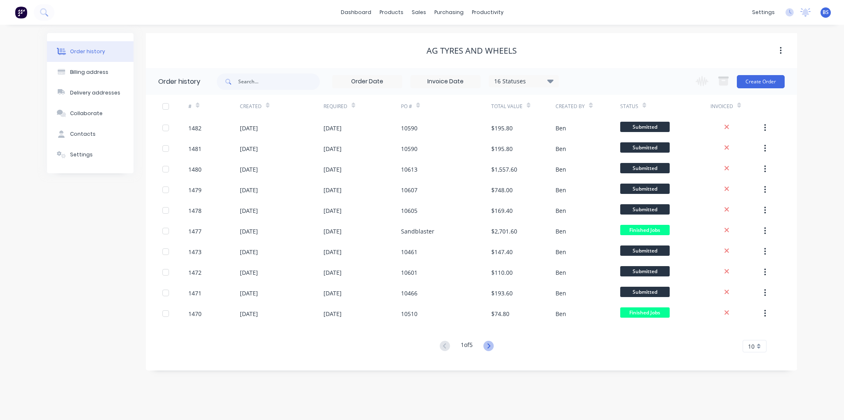
click at [491, 347] on icon at bounding box center [489, 345] width 10 height 10
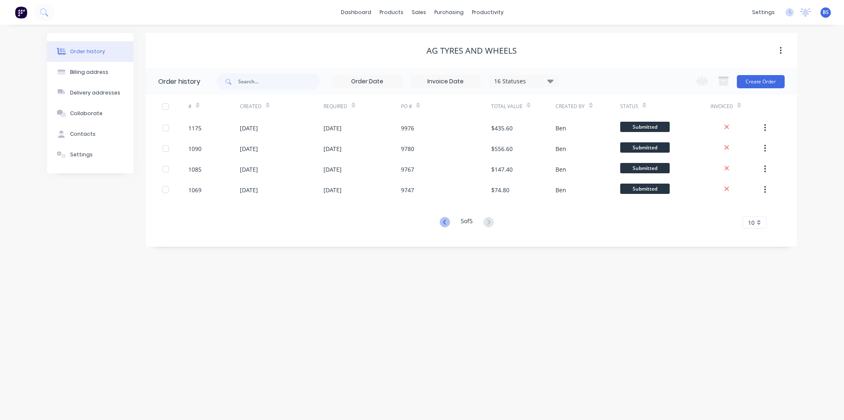
click at [440, 221] on icon at bounding box center [445, 222] width 10 height 10
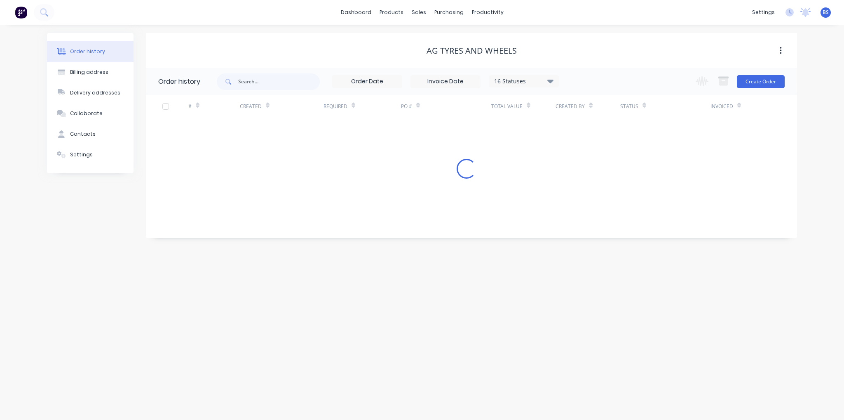
click at [439, 221] on div "# Created Required PO # Total Value Created By Status Invoiced Loading..." at bounding box center [466, 162] width 641 height 135
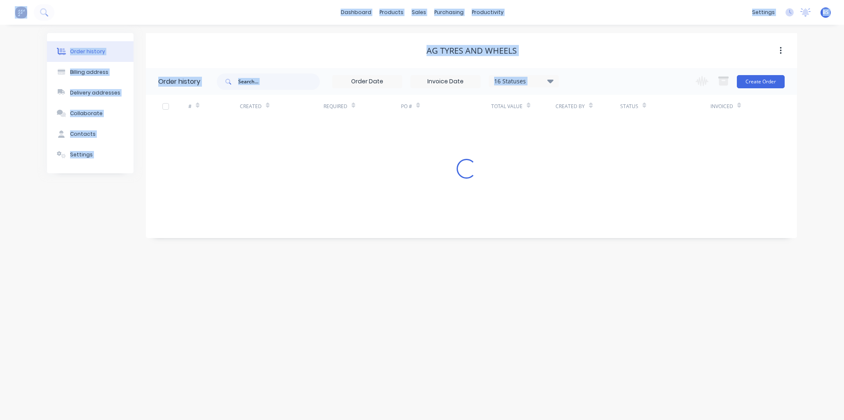
click at [439, 221] on div "# Created Required PO # Total Value Created By Status Invoiced Loading..." at bounding box center [466, 162] width 641 height 135
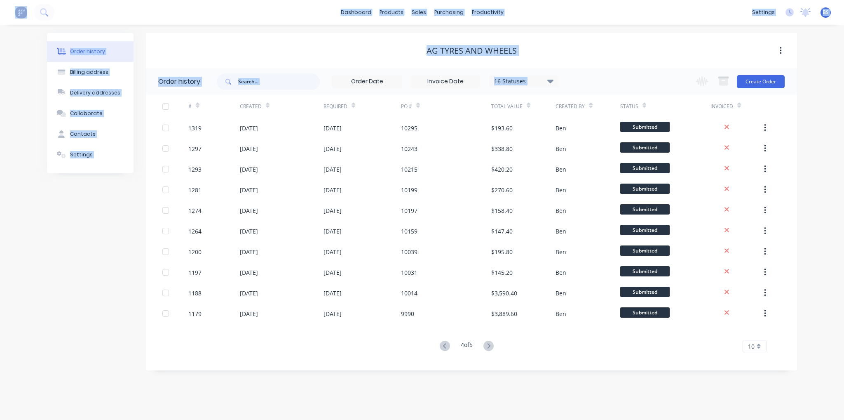
click at [432, 357] on div "# Created Required PO # Total Value Created By Status Invoiced 1319 [DATE] [DAT…" at bounding box center [466, 228] width 641 height 267
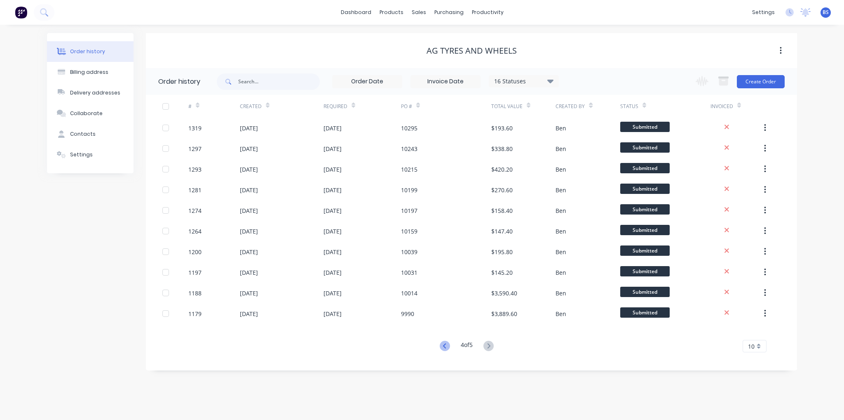
click at [443, 346] on icon at bounding box center [445, 345] width 10 height 10
